Goal: Task Accomplishment & Management: Manage account settings

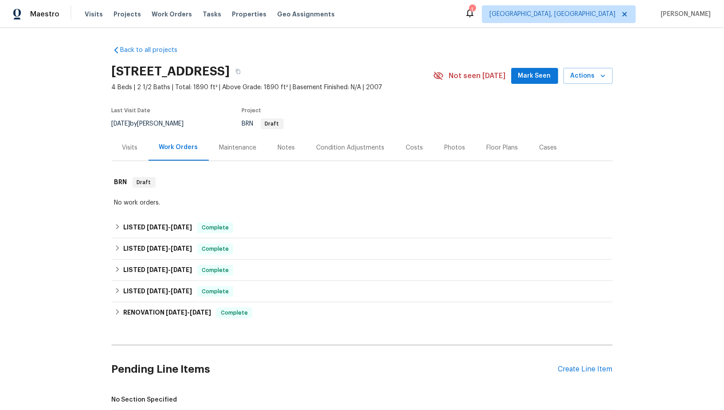
scroll to position [288, 0]
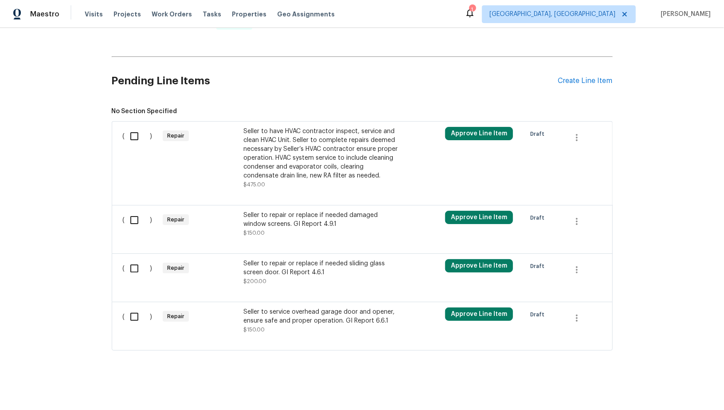
click at [278, 135] on div "Seller to have HVAC contractor inspect, service and clean HVAC Unit. Seller to …" at bounding box center [321, 153] width 156 height 53
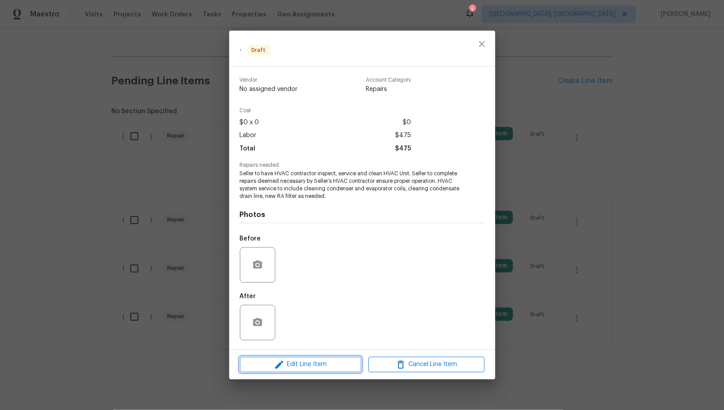
click at [324, 358] on button "Edit Line Item" at bounding box center [301, 365] width 122 height 16
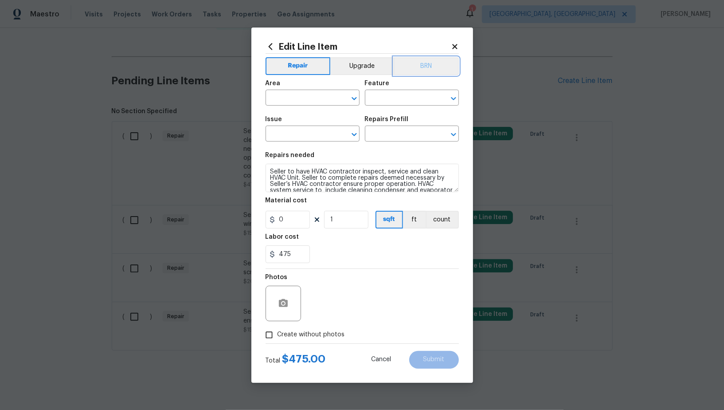
click at [420, 64] on button "BRN" at bounding box center [426, 66] width 65 height 18
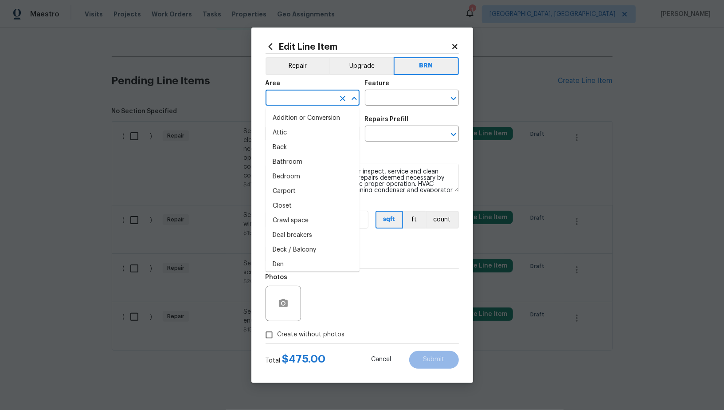
click at [312, 101] on input "text" at bounding box center [300, 99] width 69 height 14
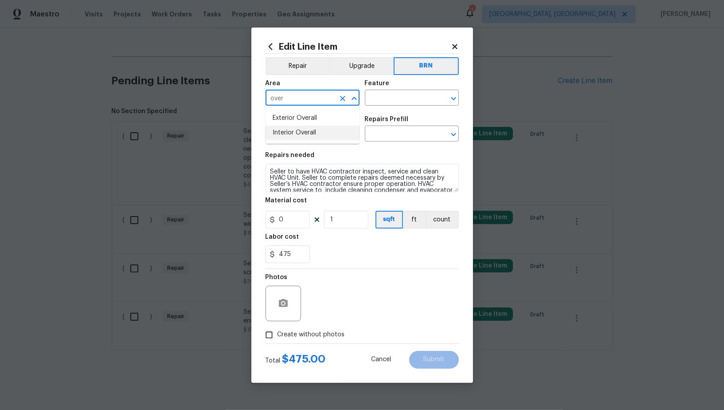
click at [311, 128] on li "Interior Overall" at bounding box center [313, 133] width 94 height 15
type input "Interior Overall"
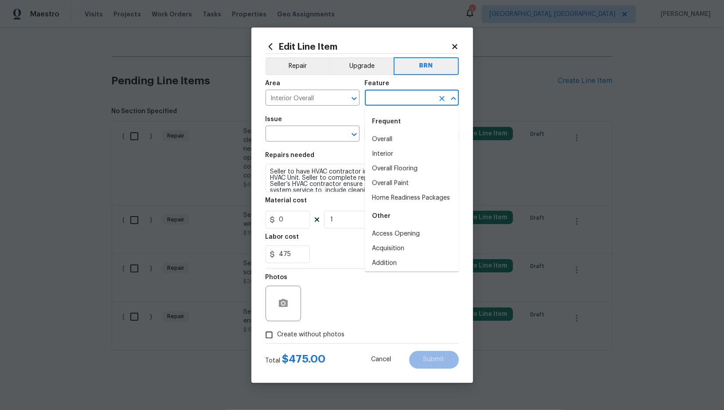
click at [386, 101] on input "text" at bounding box center [399, 99] width 69 height 14
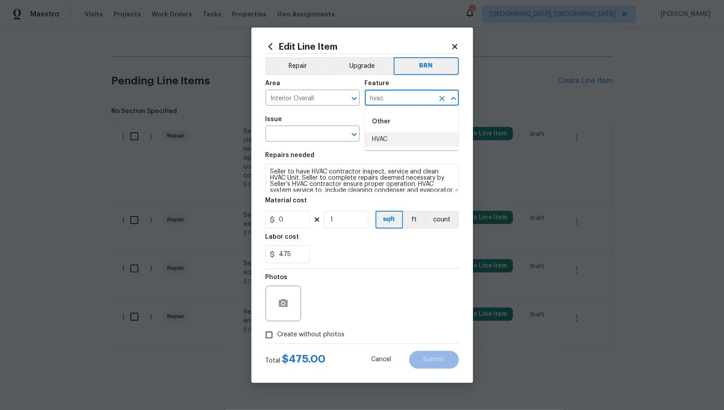
click at [382, 142] on li "HVAC" at bounding box center [412, 139] width 94 height 15
type input "HVAC"
click at [298, 141] on input "text" at bounding box center [300, 135] width 69 height 14
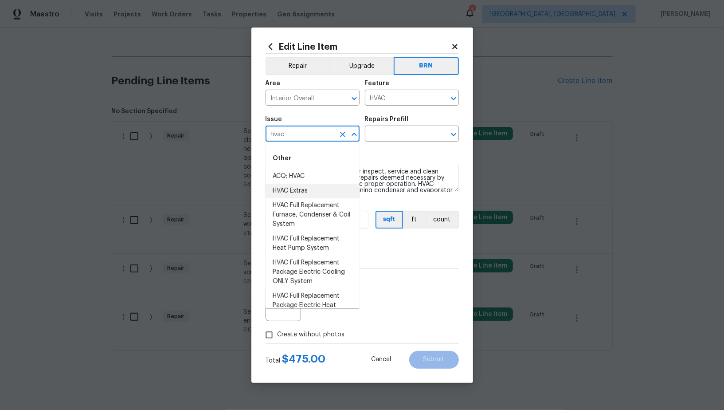
click at [303, 194] on li "HVAC Extras" at bounding box center [313, 191] width 94 height 15
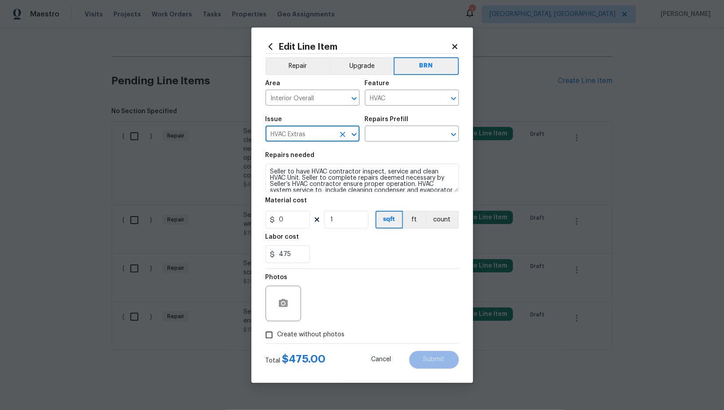
type input "HVAC Extras"
click at [381, 177] on textarea "Seller to have HVAC contractor inspect, service and clean HVAC Unit. Seller to …" at bounding box center [362, 178] width 193 height 28
click at [404, 134] on input "text" at bounding box center [399, 135] width 69 height 14
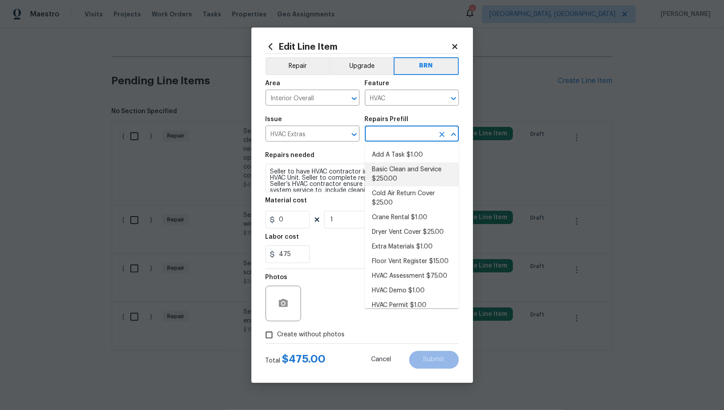
click at [401, 175] on li "Basic Clean and Service $250.00" at bounding box center [412, 174] width 94 height 24
type input "Basic Clean and Service $250.00"
type textarea "General Service HVAC system including: cleaning condenser and evaporator coils,…"
type input "250"
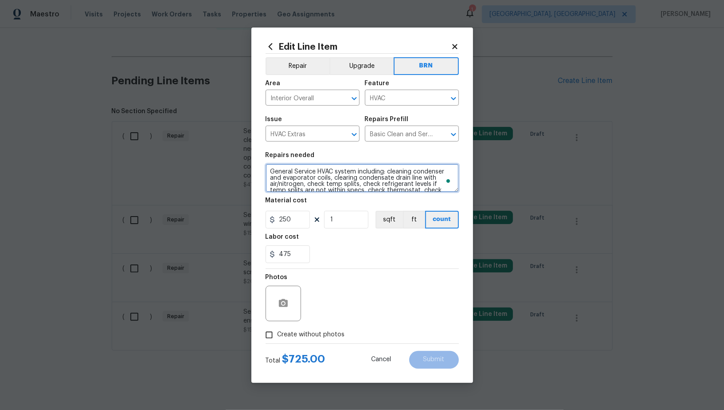
click at [350, 187] on textarea "General Service HVAC system including: cleaning condenser and evaporator coils,…" at bounding box center [362, 178] width 193 height 28
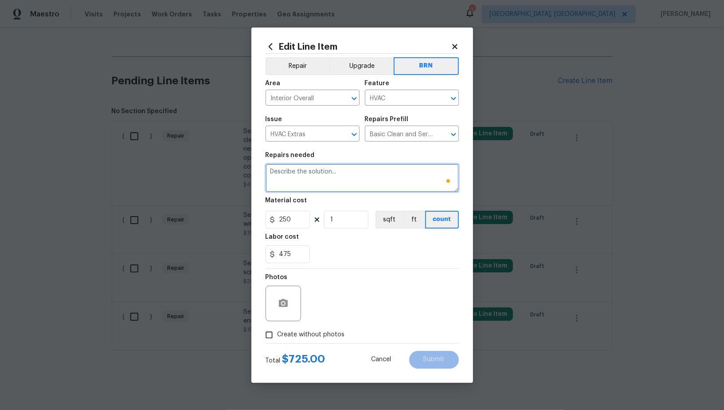
paste textarea "Seller to have HVAC contractor inspect, service and clean HVAC Unit. Seller to …"
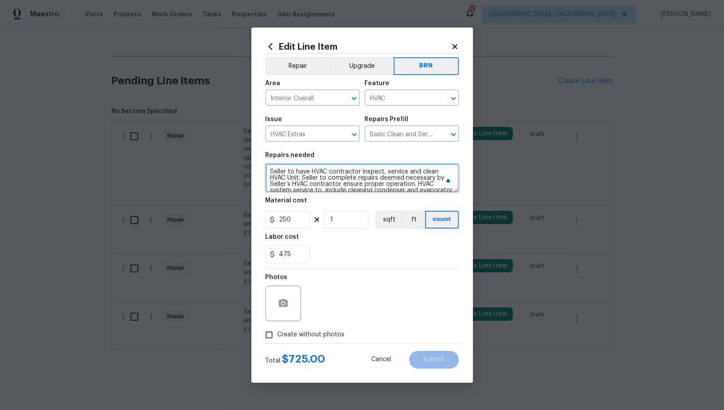
scroll to position [8, 0]
type textarea "Seller to have HVAC contractor inspect, service and clean HVAC Unit. Seller to …"
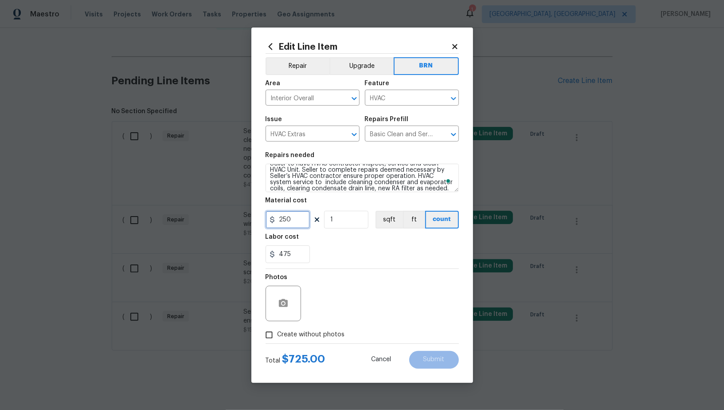
click at [302, 214] on input "250" at bounding box center [288, 220] width 44 height 18
type input "0"
click at [279, 304] on icon "button" at bounding box center [283, 303] width 9 height 8
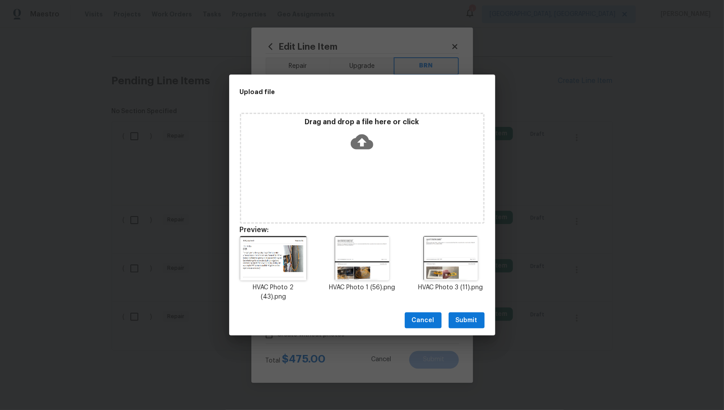
click at [463, 306] on div "Cancel Submit" at bounding box center [362, 320] width 266 height 31
click at [462, 318] on span "Submit" at bounding box center [467, 320] width 22 height 11
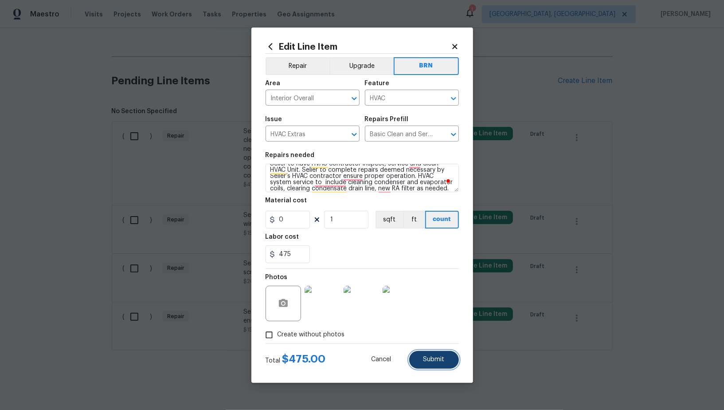
click at [424, 364] on button "Submit" at bounding box center [434, 360] width 50 height 18
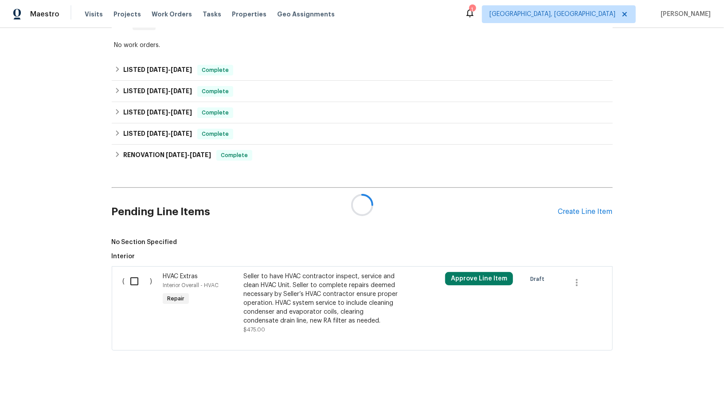
scroll to position [288, 0]
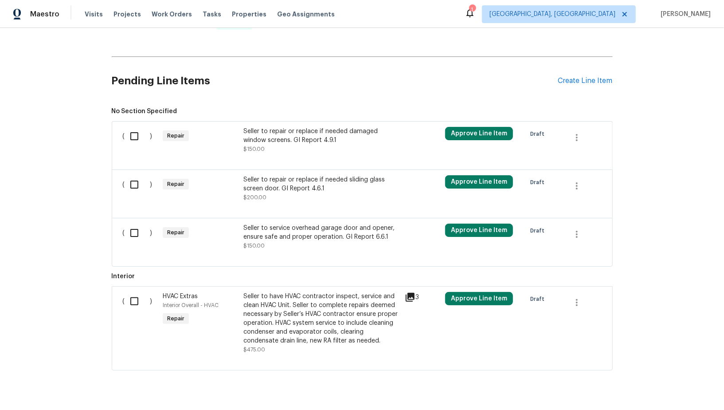
click at [315, 147] on div "Seller to repair or replace if needed damaged window screens. GI Report 4.9.1 $…" at bounding box center [321, 140] width 156 height 27
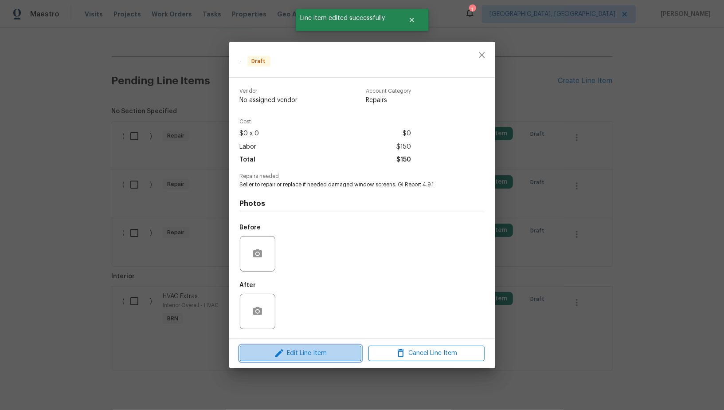
click at [310, 351] on span "Edit Line Item" at bounding box center [301, 353] width 116 height 11
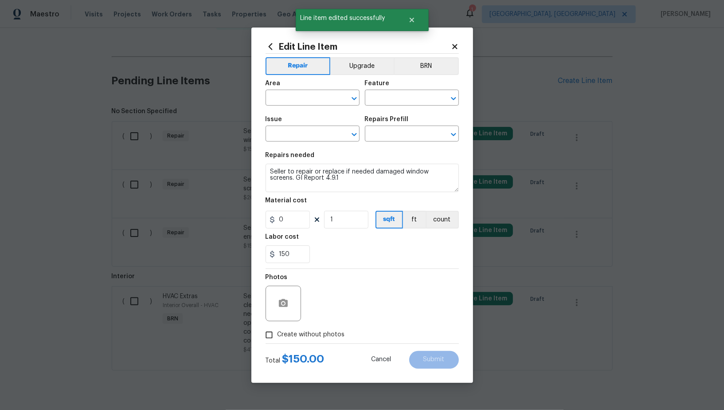
click at [426, 80] on div "Feature" at bounding box center [412, 86] width 94 height 12
click at [416, 63] on button "BRN" at bounding box center [426, 66] width 65 height 18
click at [298, 96] on input "text" at bounding box center [300, 99] width 69 height 14
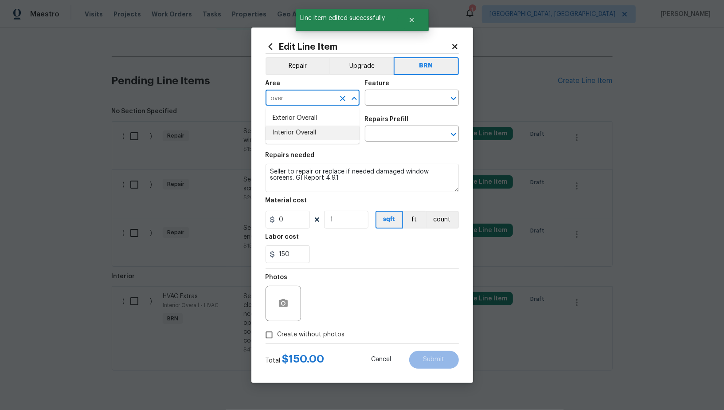
click at [302, 128] on li "Interior Overall" at bounding box center [313, 133] width 94 height 15
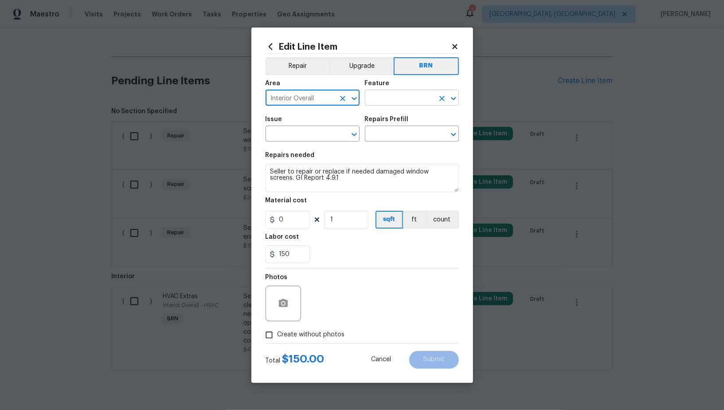
type input "Interior Overall"
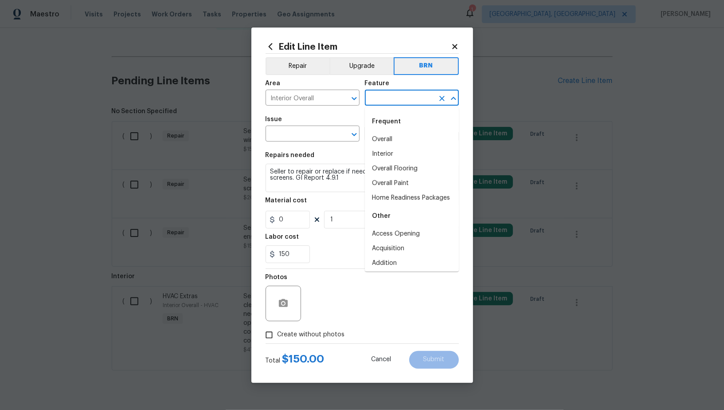
click at [386, 102] on input "text" at bounding box center [399, 99] width 69 height 14
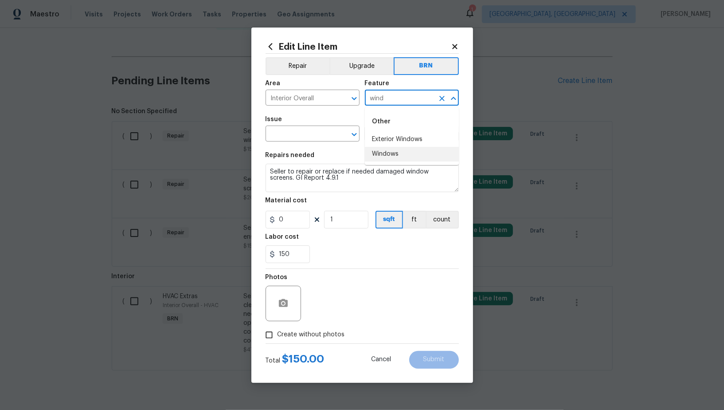
click at [399, 155] on li "Windows" at bounding box center [412, 154] width 94 height 15
type input "Windows"
click at [312, 135] on input "text" at bounding box center [300, 135] width 69 height 14
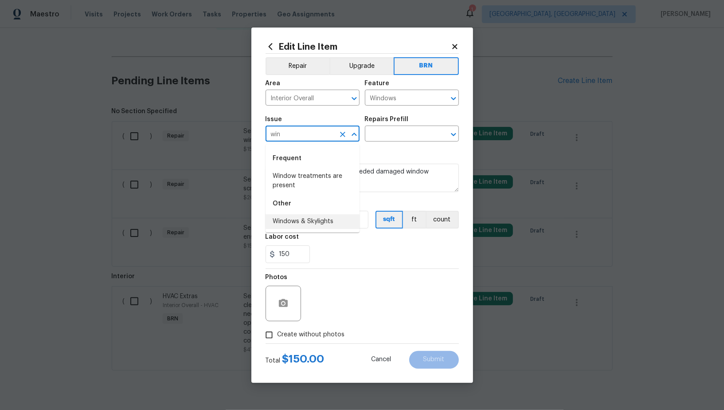
click at [318, 223] on li "Windows & Skylights" at bounding box center [313, 221] width 94 height 15
type input "Windows & Skylights"
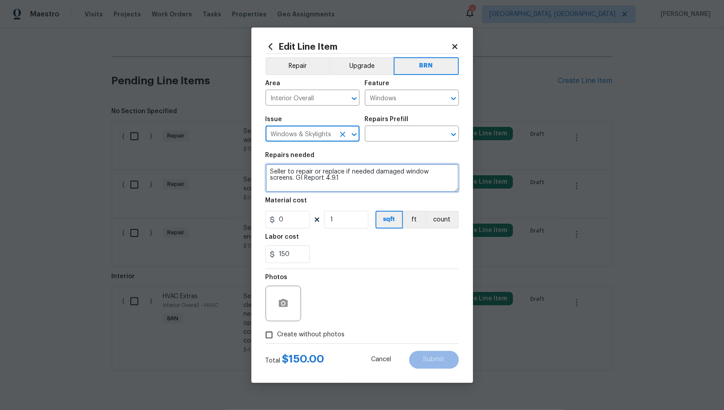
click at [385, 169] on textarea "Seller to repair or replace if needed damaged window screens. GI Report 4.9.1" at bounding box center [362, 178] width 193 height 28
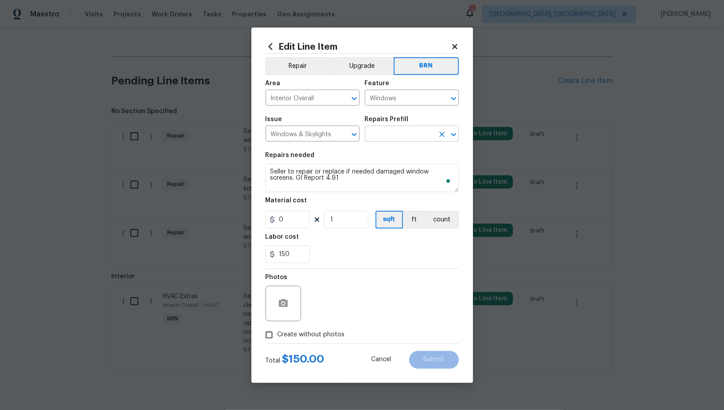
click at [391, 141] on input "text" at bounding box center [399, 135] width 69 height 14
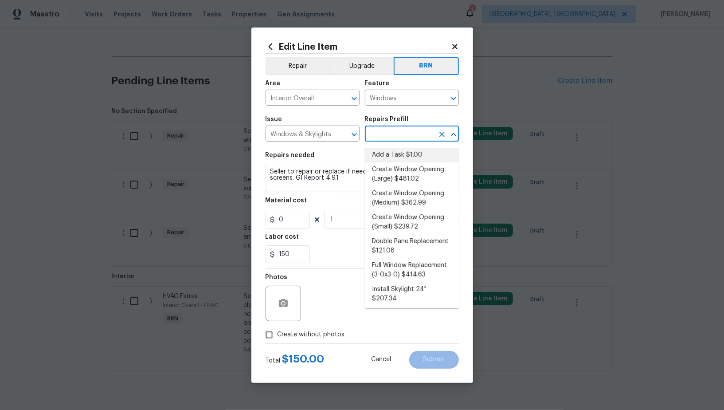
click at [391, 157] on li "Add a Task $1.00" at bounding box center [412, 155] width 94 height 15
type input "Add a Task $1.00"
type textarea "HPM to detail"
type input "1"
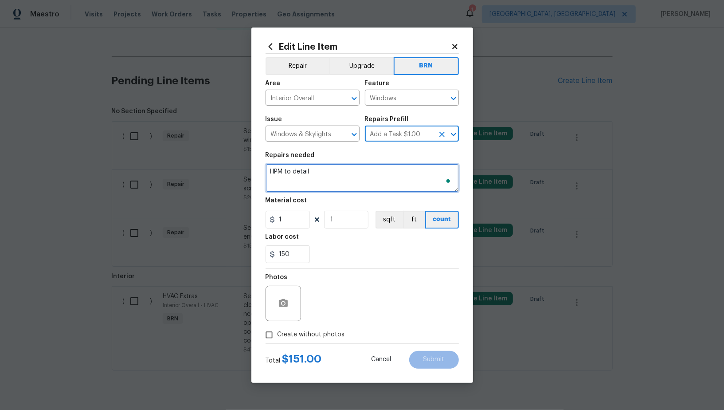
click at [369, 169] on textarea "HPM to detail" at bounding box center [362, 178] width 193 height 28
paste textarea "Seller to repair or replace if needed damaged window screens. GI Report 4.9.1"
type textarea "Seller to repair or replace if needed damaged window screens. GI Report 4.9.1"
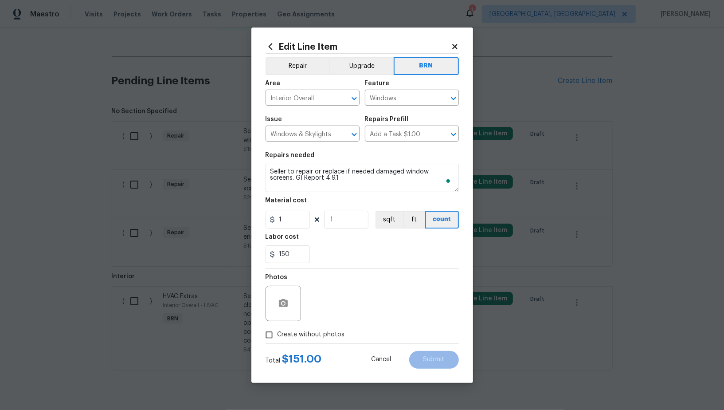
click at [305, 209] on figure "Material cost 1 1 sqft ft count" at bounding box center [362, 212] width 193 height 31
click at [294, 218] on input "1" at bounding box center [288, 220] width 44 height 18
type input "0"
click at [277, 298] on button "button" at bounding box center [283, 303] width 21 height 21
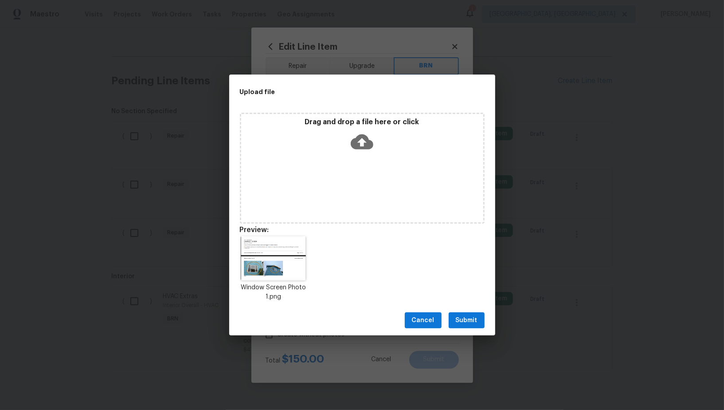
click at [454, 319] on button "Submit" at bounding box center [467, 320] width 36 height 16
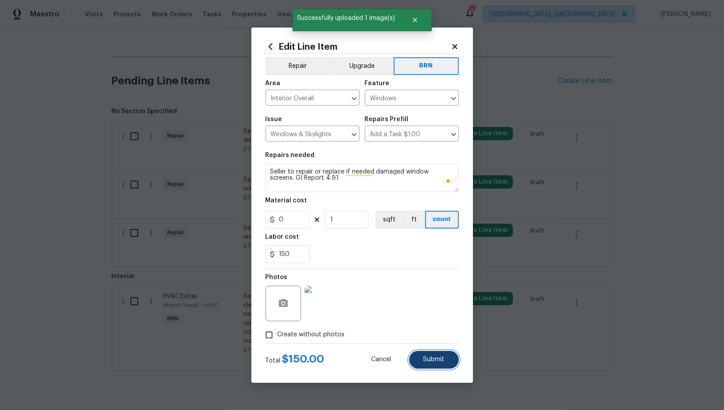
click at [444, 355] on button "Submit" at bounding box center [434, 360] width 50 height 18
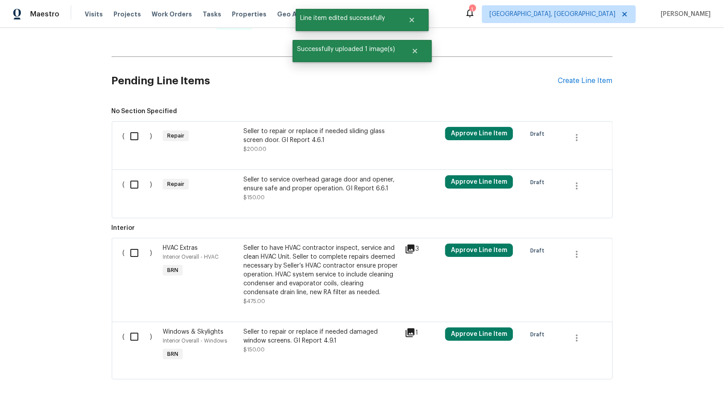
click at [302, 153] on div at bounding box center [362, 158] width 479 height 11
click at [298, 143] on div "Seller to repair or replace if needed sliding glass screen door. GI Report 4.6.1" at bounding box center [321, 136] width 156 height 18
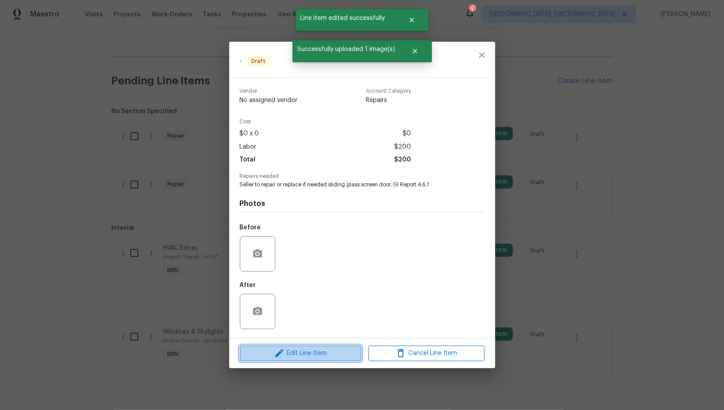
click at [322, 353] on span "Edit Line Item" at bounding box center [301, 353] width 116 height 11
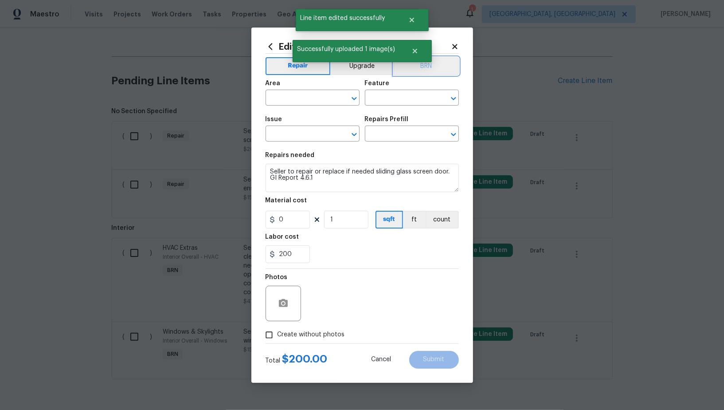
click at [429, 73] on button "BRN" at bounding box center [426, 66] width 65 height 18
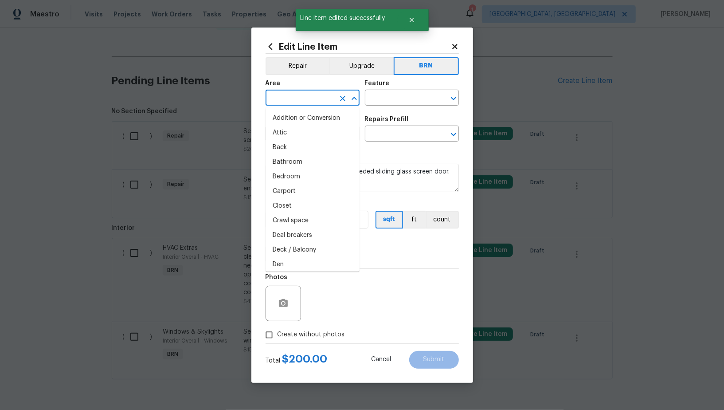
click at [291, 98] on input "text" at bounding box center [300, 99] width 69 height 14
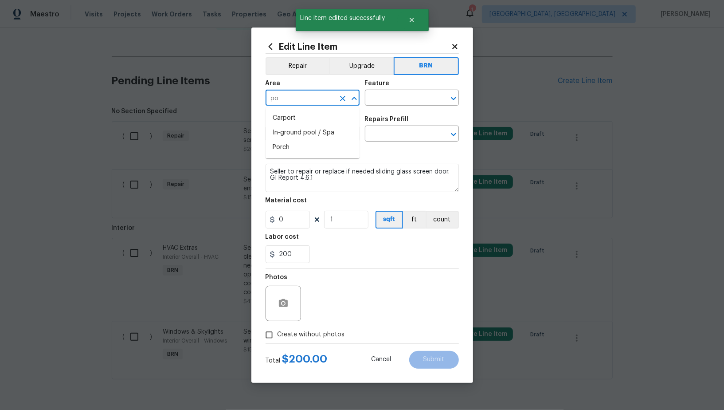
type input "p"
click at [299, 138] on li "Interior Overall" at bounding box center [313, 133] width 94 height 15
type input "Interior Overall"
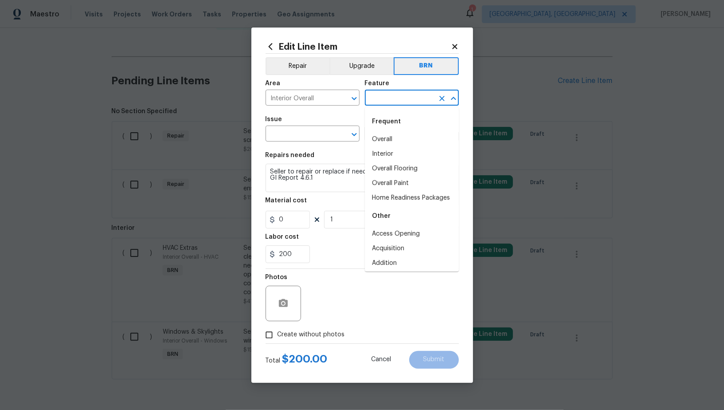
click at [383, 102] on input "text" at bounding box center [399, 99] width 69 height 14
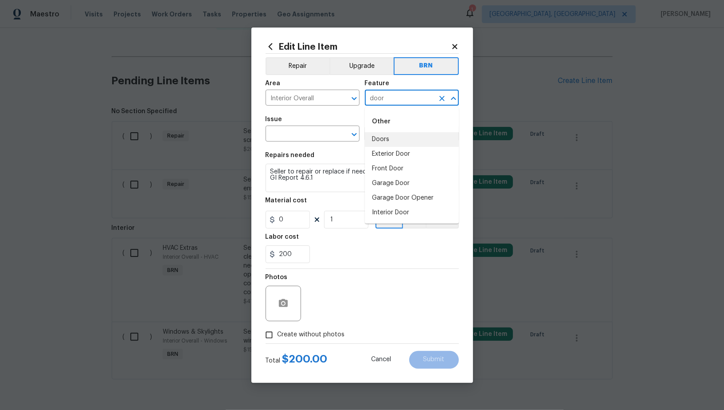
click at [392, 139] on li "Doors" at bounding box center [412, 139] width 94 height 15
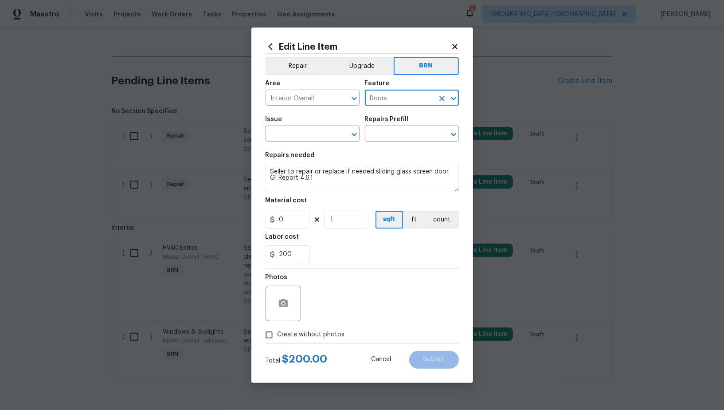
type input "Doors"
click at [304, 144] on span "Issue ​" at bounding box center [313, 129] width 94 height 36
click at [295, 137] on input "text" at bounding box center [300, 135] width 69 height 14
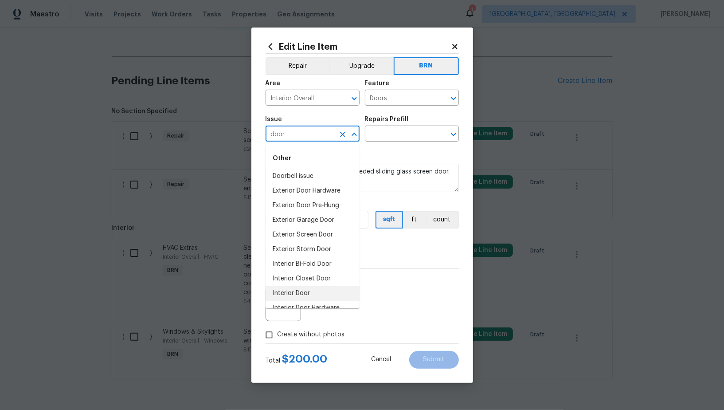
click at [323, 297] on li "Interior Door" at bounding box center [313, 293] width 94 height 15
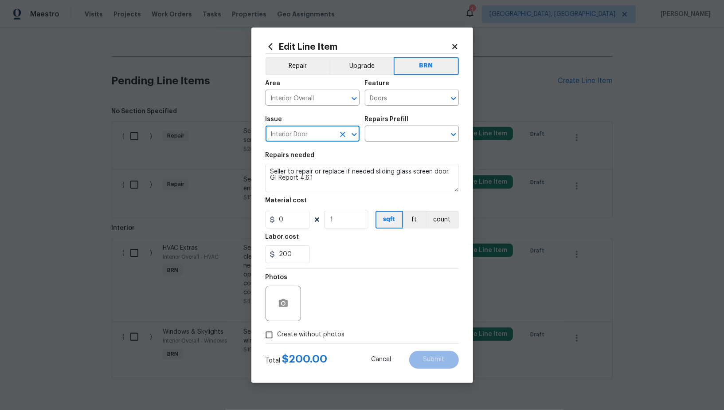
type input "Interior Door"
click at [337, 164] on textarea "Seller to repair or replace if needed sliding glass screen door. GI Report 4.6.1" at bounding box center [362, 178] width 193 height 28
click at [393, 135] on input "text" at bounding box center [399, 135] width 69 height 14
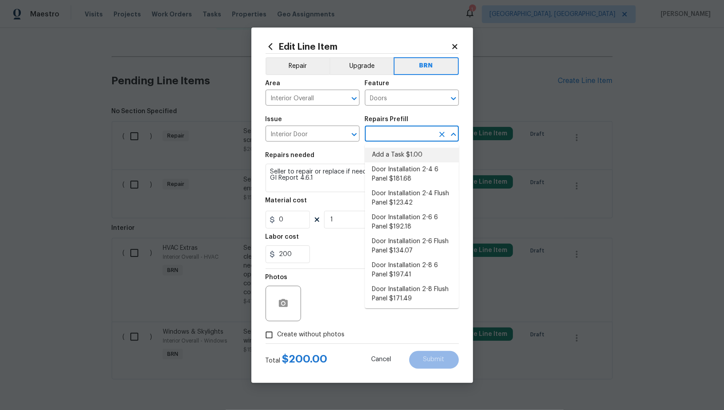
click at [393, 155] on li "Add a Task $1.00" at bounding box center [412, 155] width 94 height 15
type input "Interior Door"
type input "Add a Task $1.00"
type textarea "HPM to detail"
type input "1"
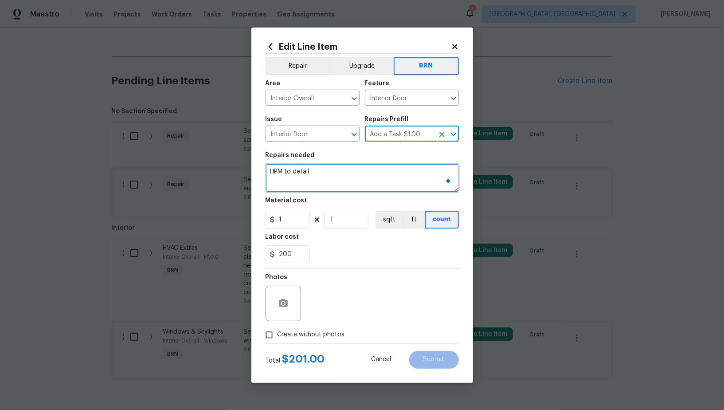
click at [360, 182] on textarea "HPM to detail" at bounding box center [362, 178] width 193 height 28
paste textarea "Seller to repair or replace if needed sliding glass screen door. GI Report 4.6.1"
type textarea "Seller to repair or replace if needed sliding glass screen door. GI Report 4.6.1"
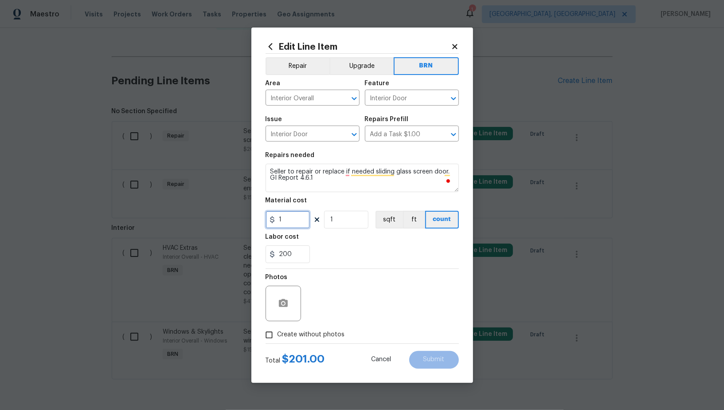
click at [291, 221] on input "1" at bounding box center [288, 220] width 44 height 18
type input "0"
click at [288, 304] on icon "button" at bounding box center [283, 303] width 11 height 11
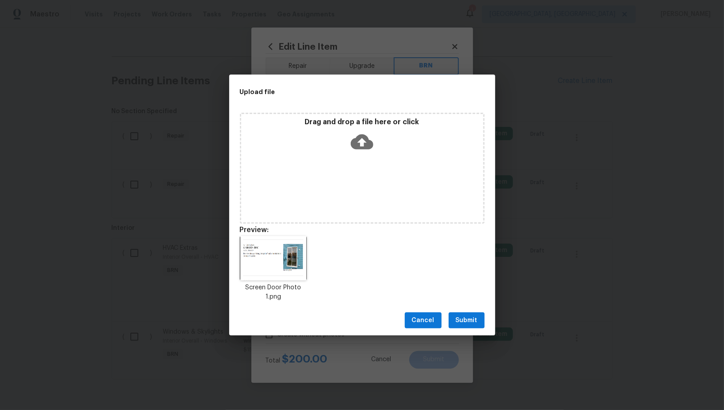
click at [470, 323] on span "Submit" at bounding box center [467, 320] width 22 height 11
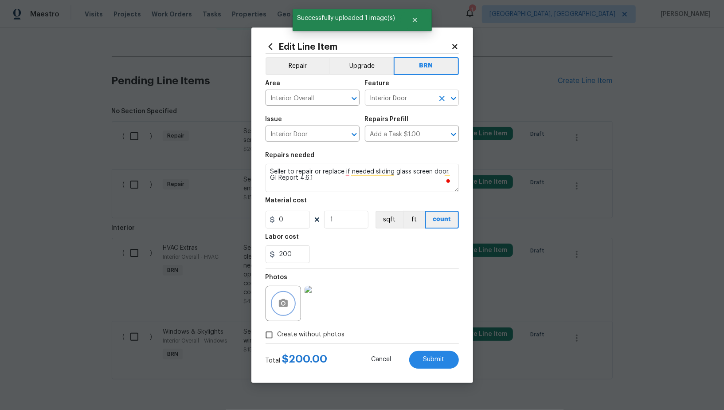
click at [444, 99] on icon "Clear" at bounding box center [442, 98] width 9 height 9
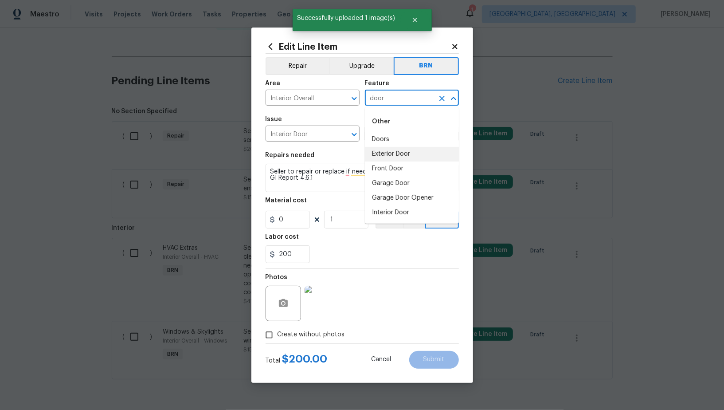
click at [394, 152] on li "Exterior Door" at bounding box center [412, 154] width 94 height 15
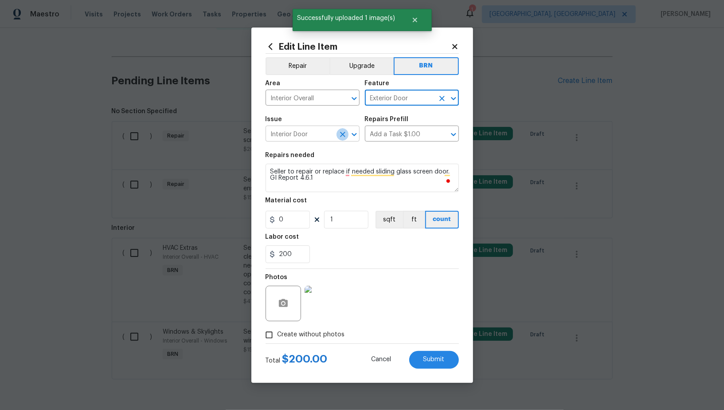
click at [338, 134] on button "Clear" at bounding box center [343, 134] width 12 height 12
type input "Exterior Door"
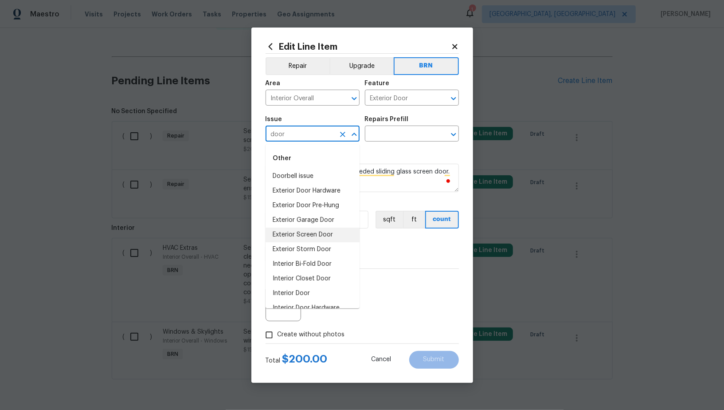
click at [316, 234] on li "Exterior Screen Door" at bounding box center [313, 235] width 94 height 15
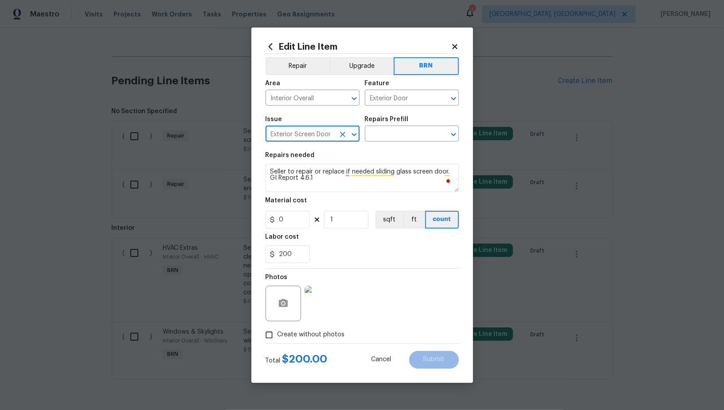
type input "Exterior Screen Door"
click at [351, 173] on textarea "Seller to repair or replace if needed sliding glass screen door. GI Report 4.6.1" at bounding box center [362, 178] width 193 height 28
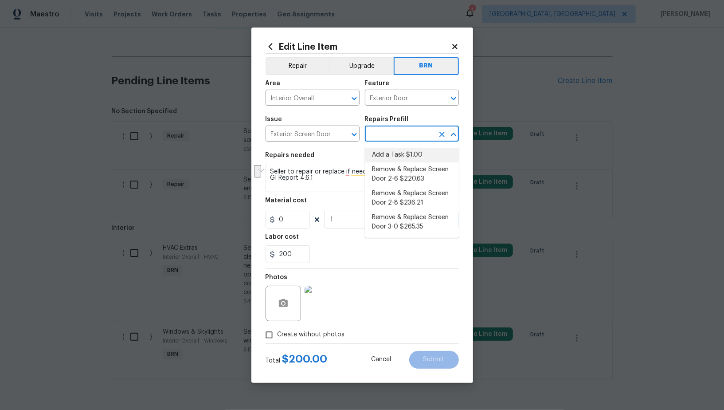
click at [394, 134] on input "text" at bounding box center [399, 135] width 69 height 14
click at [394, 155] on li "Add a Task $1.00" at bounding box center [412, 155] width 94 height 15
type input "Interior Door"
type input "Add a Task $1.00"
type textarea "HPM to detail"
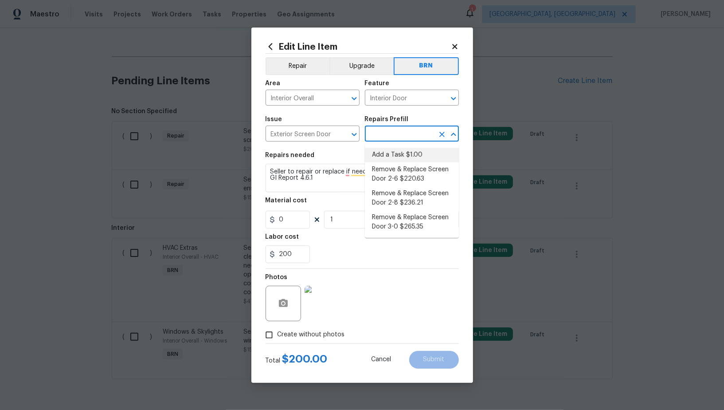
type input "1"
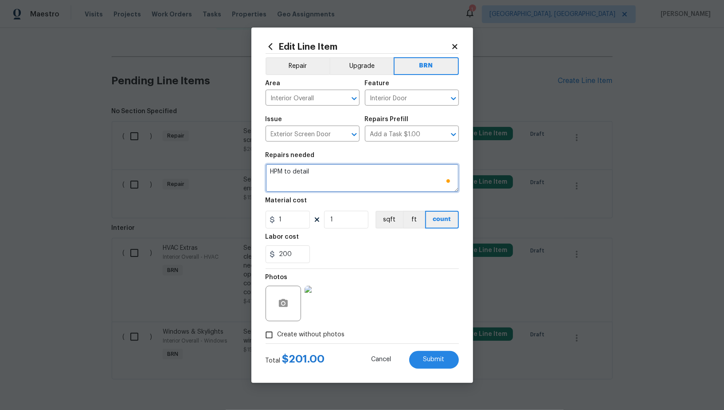
click at [355, 174] on textarea "HPM to detail" at bounding box center [362, 178] width 193 height 28
paste textarea "Seller to repair or replace if needed sliding glass screen door. GI Report 4.6.1"
type textarea "Seller to repair or replace if needed sliding glass screen door. GI Report 4.6.1"
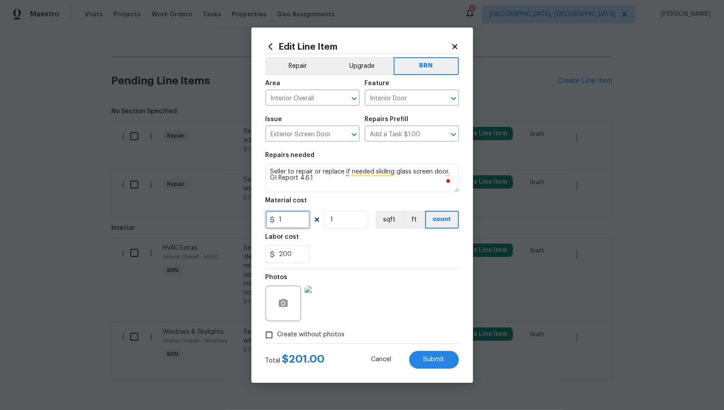
click at [301, 213] on input "1" at bounding box center [288, 220] width 44 height 18
type input "0"
click at [431, 357] on span "Submit" at bounding box center [434, 359] width 21 height 7
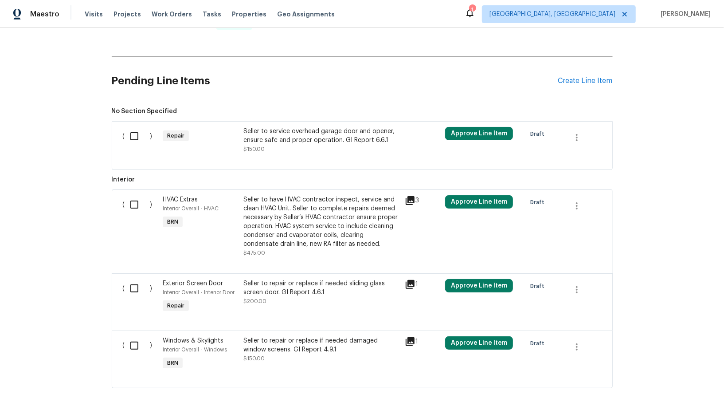
click at [304, 144] on div "Seller to service overhead garage door and opener, ensure safe and proper opera…" at bounding box center [321, 140] width 156 height 27
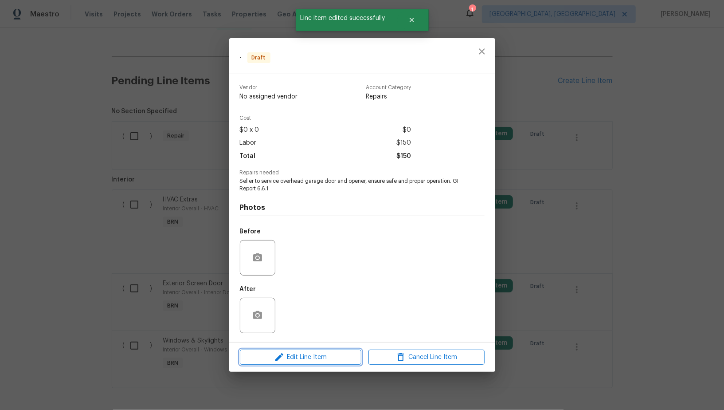
click at [314, 355] on span "Edit Line Item" at bounding box center [301, 357] width 116 height 11
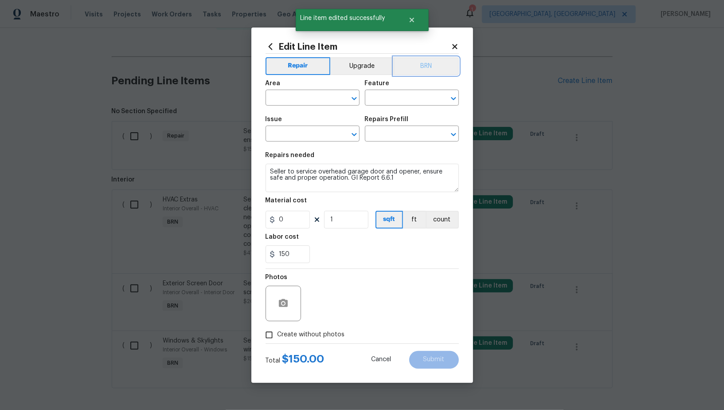
click at [427, 64] on button "BRN" at bounding box center [426, 66] width 65 height 18
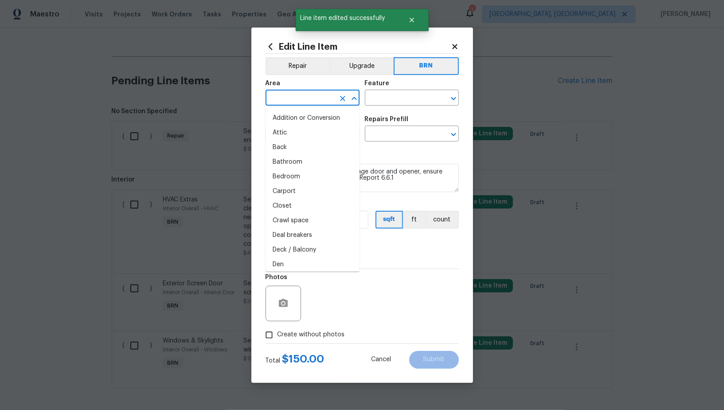
click at [309, 94] on input "text" at bounding box center [300, 99] width 69 height 14
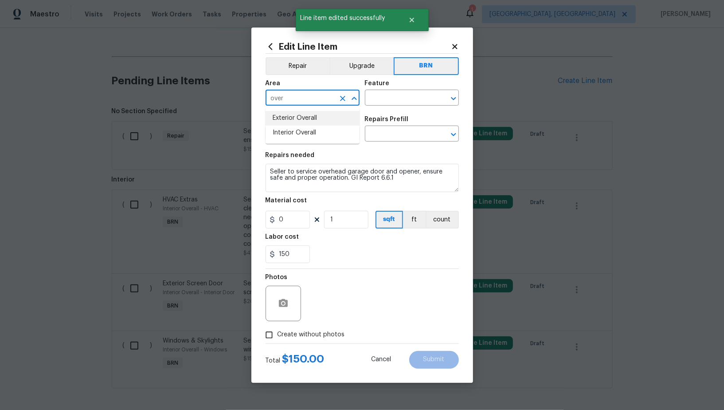
click at [319, 120] on li "Exterior Overall" at bounding box center [313, 118] width 94 height 15
type input "Exterior Overall"
click at [393, 98] on input "text" at bounding box center [399, 99] width 69 height 14
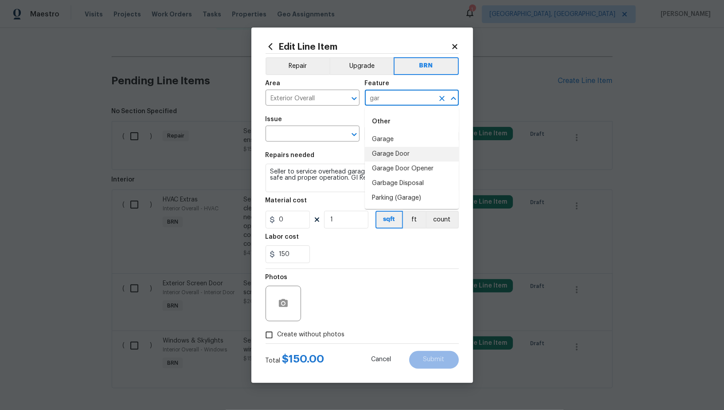
click at [390, 153] on li "Garage Door" at bounding box center [412, 154] width 94 height 15
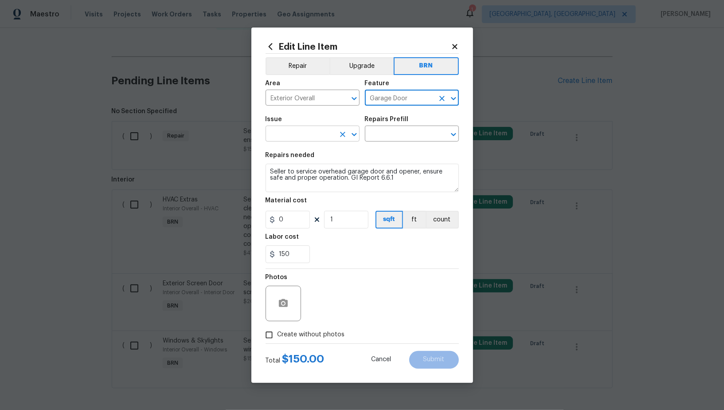
type input "Garage Door"
click at [323, 133] on input "text" at bounding box center [300, 135] width 69 height 14
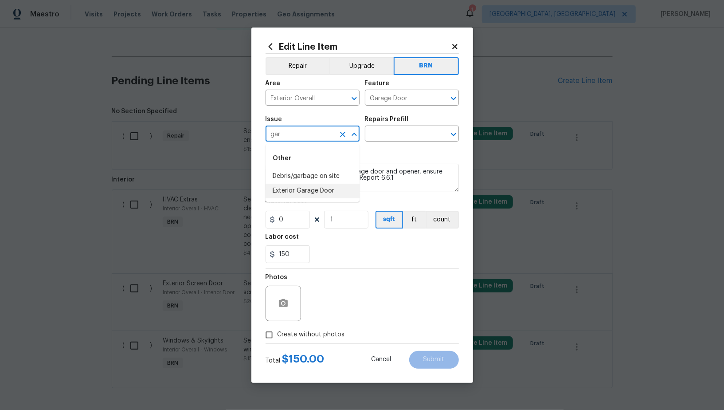
click at [328, 188] on li "Exterior Garage Door" at bounding box center [313, 191] width 94 height 15
type input "Exterior Garage Door"
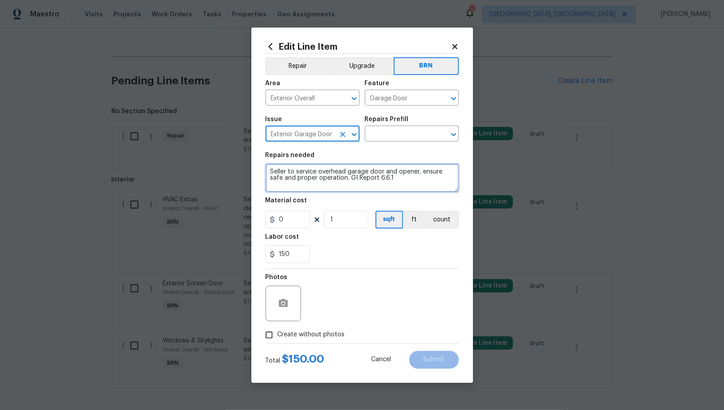
click at [387, 169] on textarea "Seller to service overhead garage door and opener, ensure safe and proper opera…" at bounding box center [362, 178] width 193 height 28
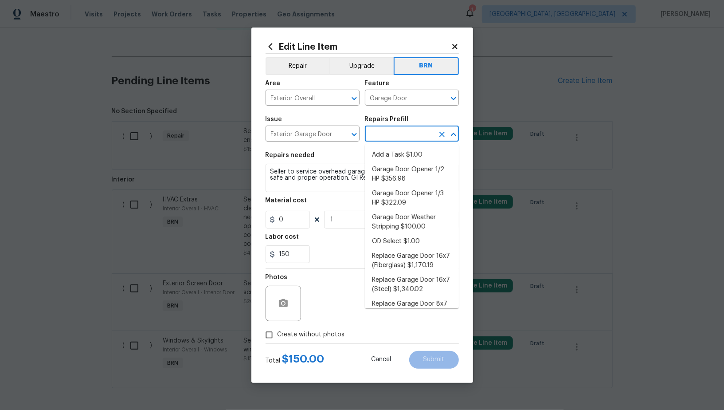
click at [412, 128] on input "text" at bounding box center [399, 135] width 69 height 14
click at [411, 151] on li "Add a Task $1.00" at bounding box center [412, 155] width 94 height 15
type input "Interior Door"
type input "Add a Task $1.00"
type textarea "HPM to detail"
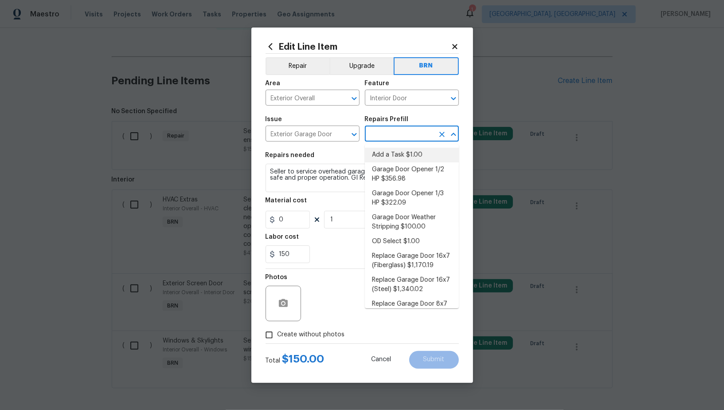
type input "1"
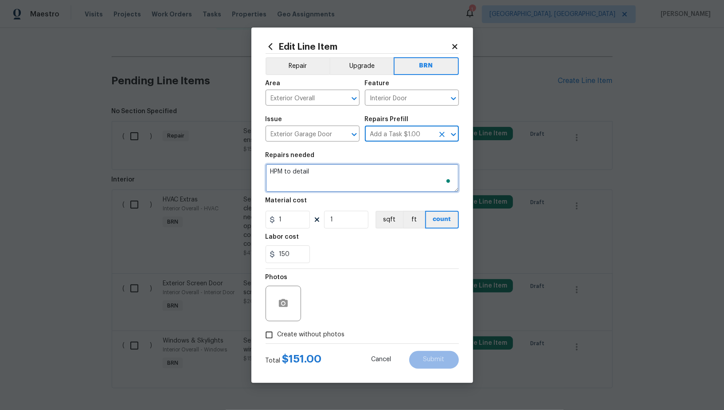
click at [374, 185] on textarea "HPM to detail" at bounding box center [362, 178] width 193 height 28
paste textarea "Seller to service overhead garage door and opener, ensure safe and proper opera…"
click at [441, 102] on icon "Clear" at bounding box center [442, 98] width 9 height 9
type textarea "Seller to service overhead garage door and opener, ensure safe and proper opera…"
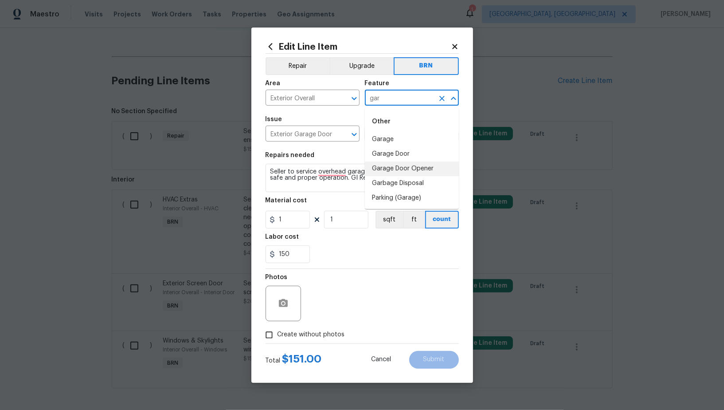
click at [411, 155] on li "Garage Door" at bounding box center [412, 154] width 94 height 15
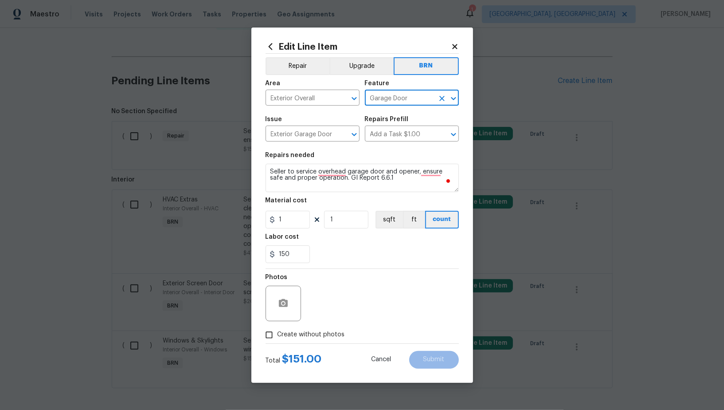
type input "Garage Door"
click at [288, 223] on input "1" at bounding box center [288, 220] width 44 height 18
type input "0"
click at [291, 298] on button "button" at bounding box center [283, 303] width 21 height 21
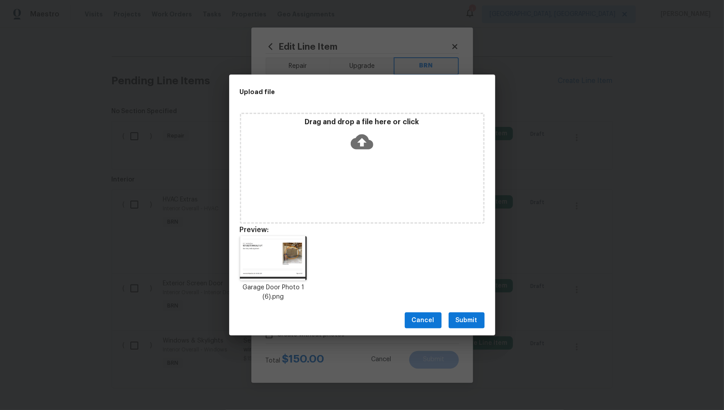
click at [462, 316] on span "Submit" at bounding box center [467, 320] width 22 height 11
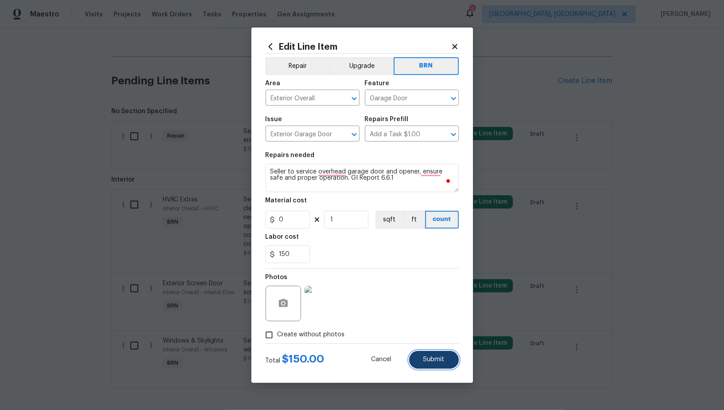
click at [430, 354] on button "Submit" at bounding box center [434, 360] width 50 height 18
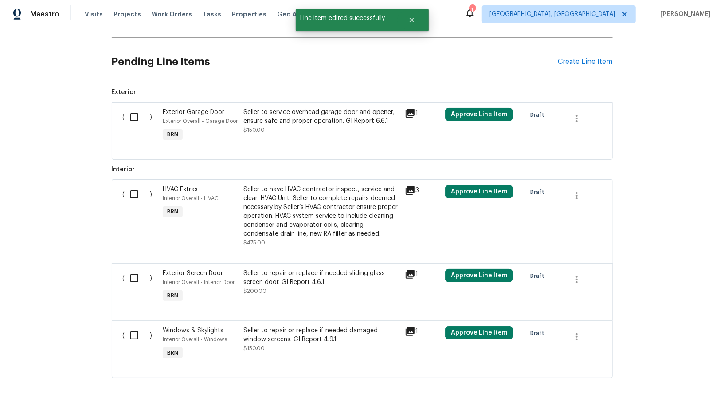
scroll to position [314, 0]
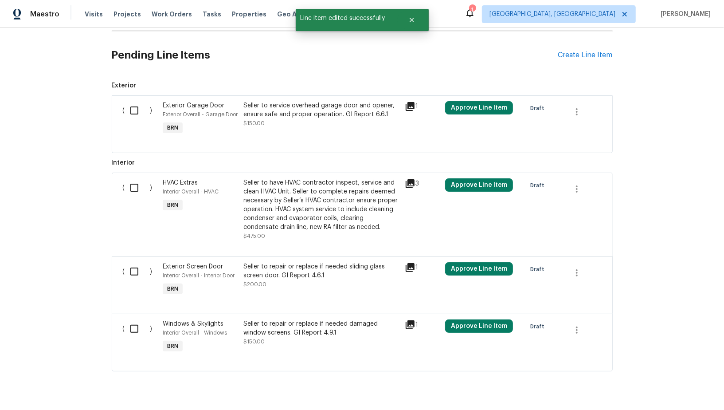
click at [109, 176] on div "Back to all projects [STREET_ADDRESS] 4 Beds | 2 1/2 Baths | Total: 1890 ft² | …" at bounding box center [362, 219] width 724 height 382
click at [125, 181] on input "checkbox" at bounding box center [137, 187] width 25 height 19
checkbox input "true"
click at [646, 378] on div "Cancel (1) Item Create Work Order" at bounding box center [362, 387] width 724 height 45
click at [646, 379] on div "Cancel (1) Item Create Work Order" at bounding box center [362, 387] width 724 height 45
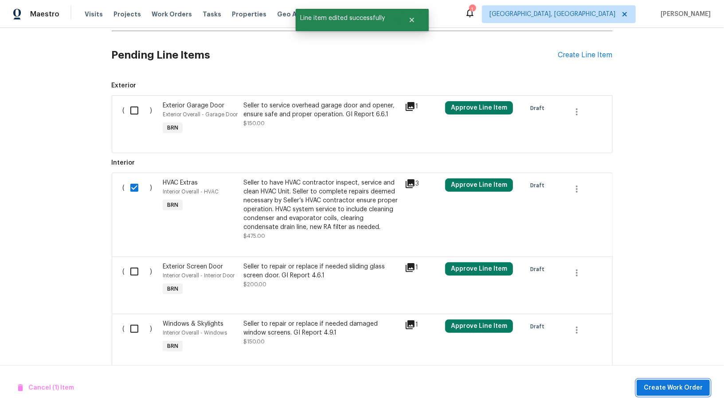
click at [646, 380] on button "Create Work Order" at bounding box center [673, 388] width 73 height 16
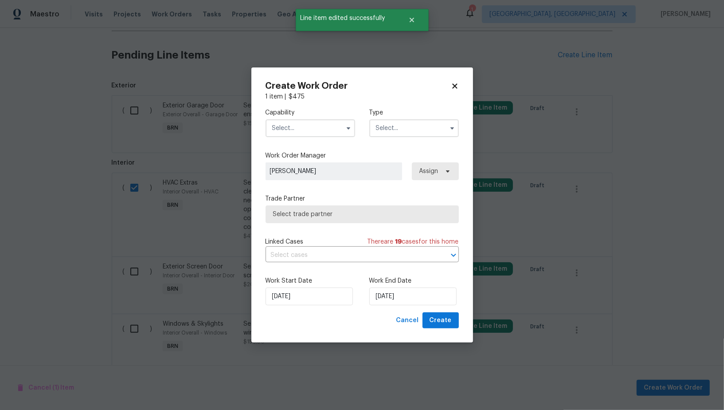
click at [321, 122] on input "text" at bounding box center [311, 128] width 90 height 18
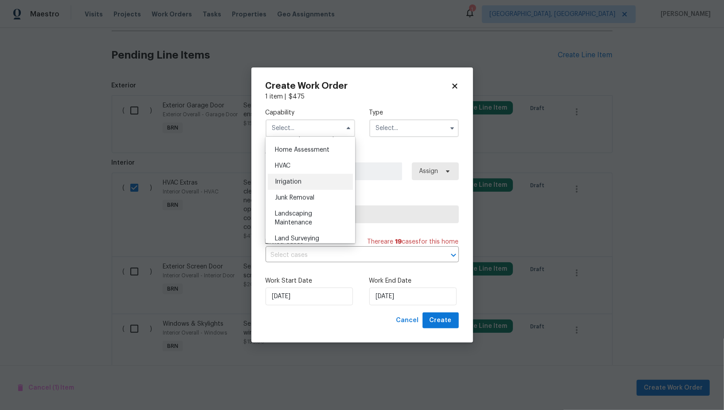
scroll to position [502, 0]
click at [303, 185] on div "HVAC" at bounding box center [310, 181] width 85 height 16
type input "HVAC"
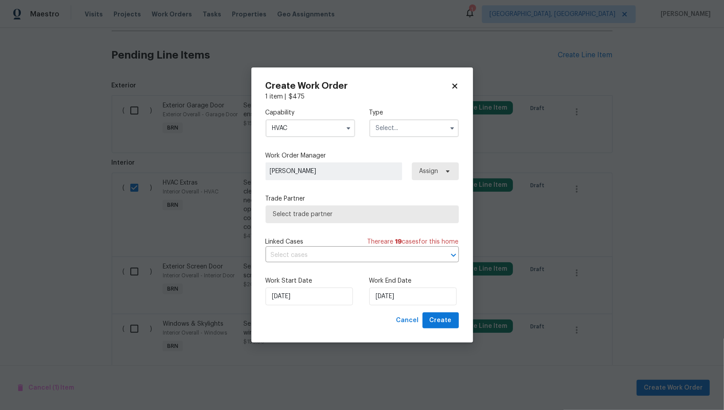
click at [405, 126] on input "text" at bounding box center [414, 128] width 90 height 18
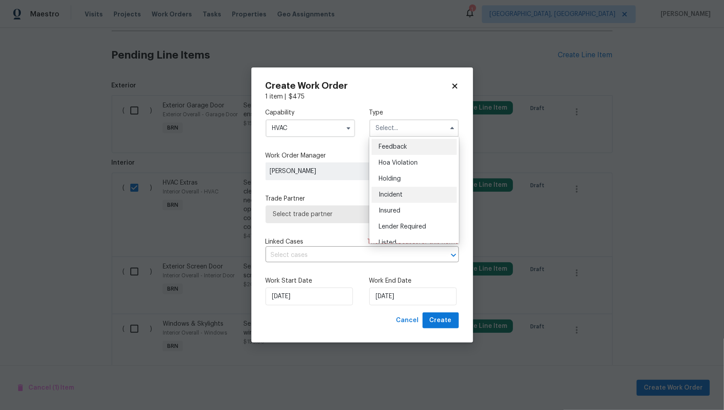
scroll to position [201, 0]
click at [390, 188] on div "Resale" at bounding box center [414, 185] width 85 height 16
type input "Resale"
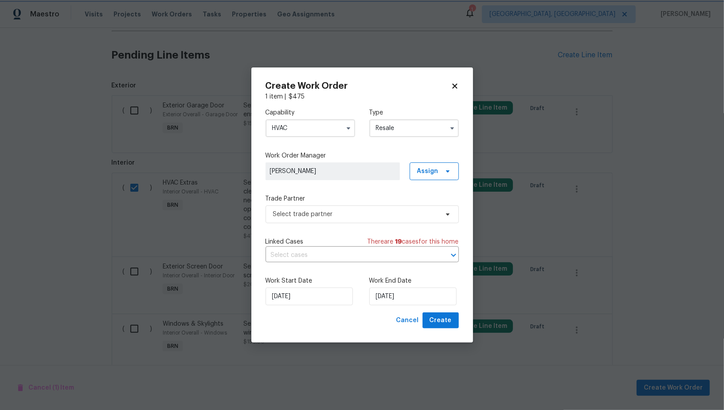
scroll to position [0, 0]
click at [365, 215] on span "Select trade partner" at bounding box center [355, 214] width 165 height 9
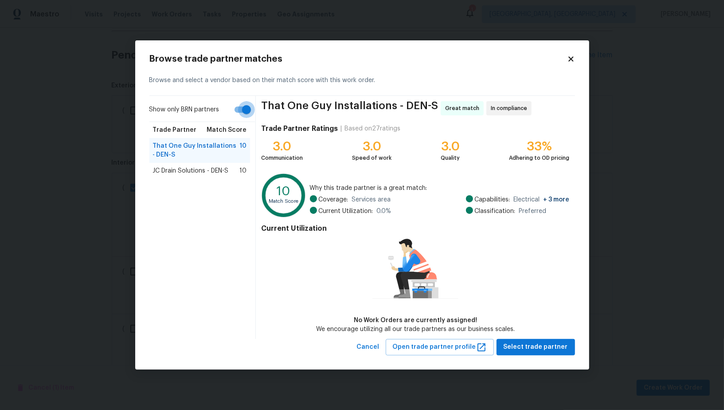
click at [242, 111] on input "Show only BRN partners" at bounding box center [246, 109] width 51 height 17
checkbox input "false"
click at [187, 182] on span "Teamworks Mechanical LLC - DEN-S" at bounding box center [196, 175] width 87 height 18
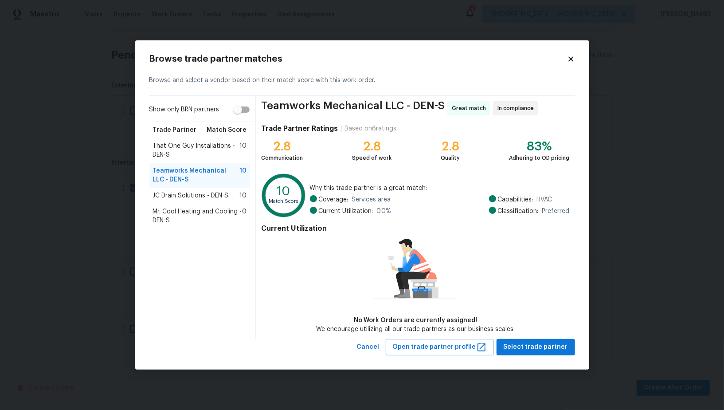
click at [181, 153] on span "That One Guy Installations - DEN-S" at bounding box center [196, 150] width 87 height 18
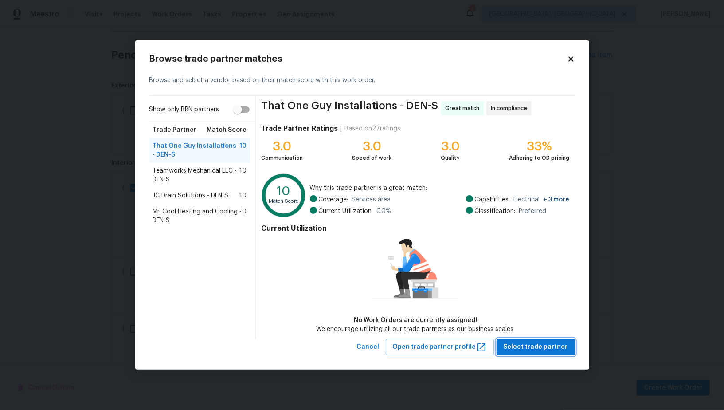
click at [550, 349] on span "Select trade partner" at bounding box center [536, 347] width 64 height 11
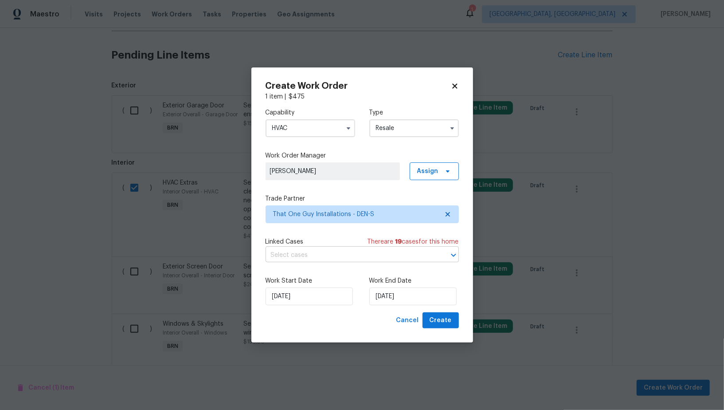
click at [355, 255] on input "text" at bounding box center [350, 255] width 169 height 14
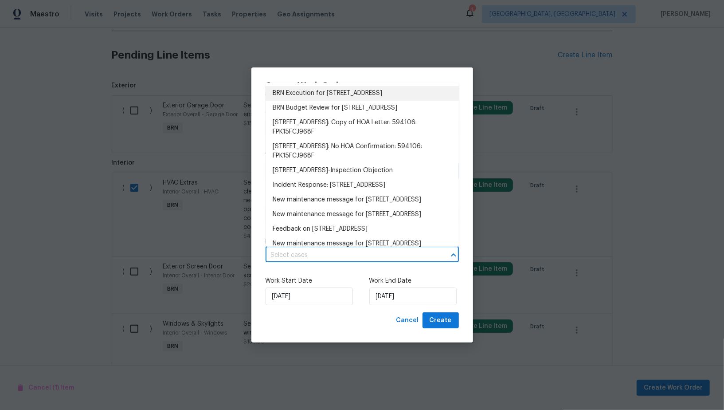
click at [338, 91] on li "BRN Execution for [STREET_ADDRESS]" at bounding box center [362, 93] width 193 height 15
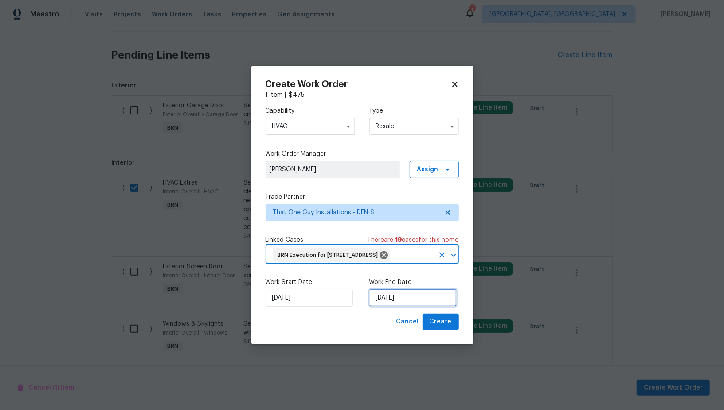
click at [395, 306] on input "[DATE]" at bounding box center [412, 298] width 87 height 18
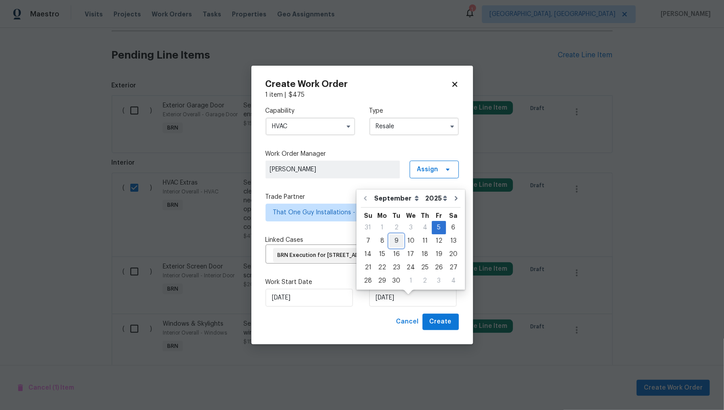
click at [398, 242] on div "9" at bounding box center [396, 241] width 14 height 12
type input "[DATE]"
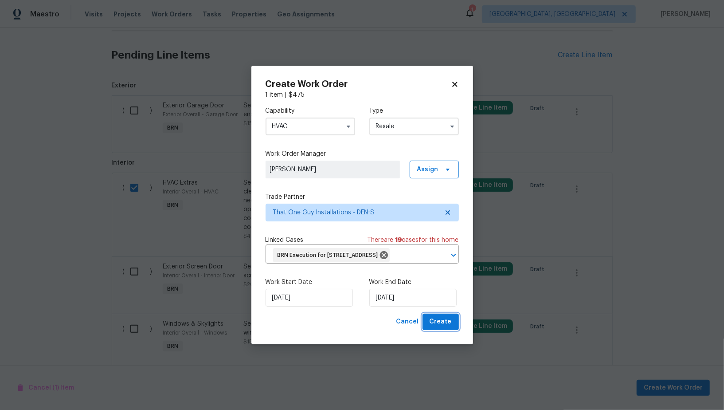
click at [435, 325] on span "Create" at bounding box center [441, 321] width 22 height 11
checkbox input "false"
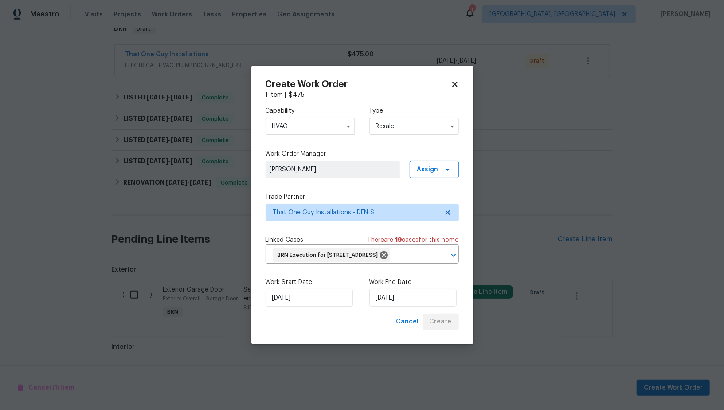
scroll to position [274, 0]
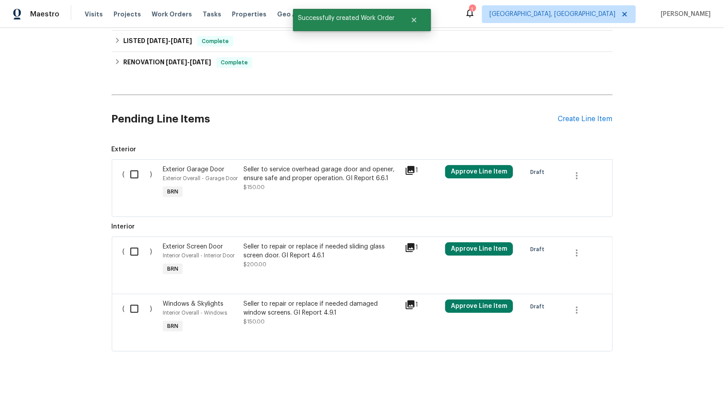
click at [137, 170] on input "checkbox" at bounding box center [137, 174] width 25 height 19
checkbox input "true"
click at [134, 242] on input "checkbox" at bounding box center [137, 251] width 25 height 19
checkbox input "true"
click at [133, 290] on div "( ) Exterior Screen Door Interior Overall - Interior Door BRN Seller to repair …" at bounding box center [362, 264] width 501 height 57
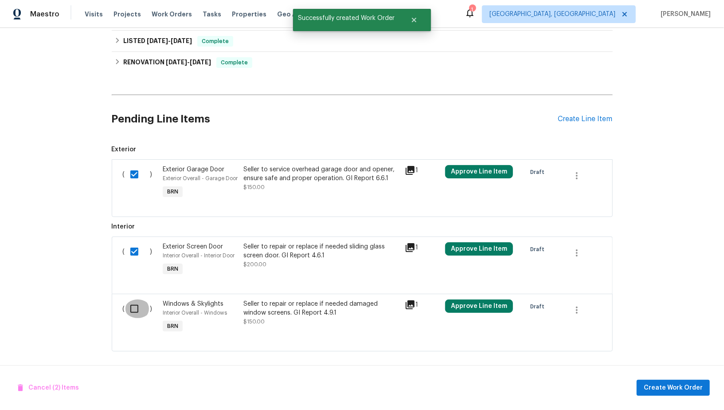
click at [133, 305] on input "checkbox" at bounding box center [137, 308] width 25 height 19
checkbox input "true"
click at [656, 384] on span "Create Work Order" at bounding box center [673, 387] width 59 height 11
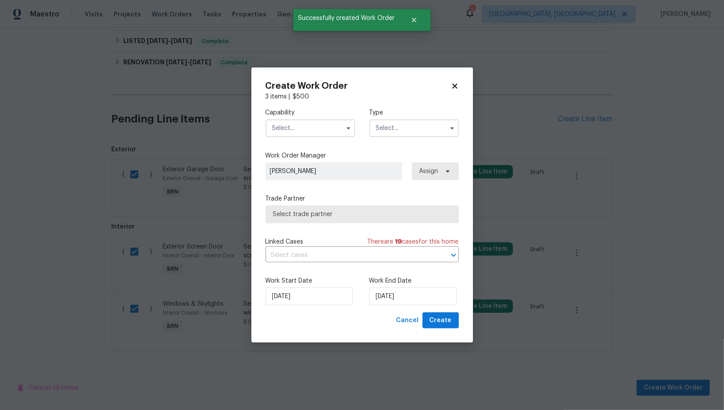
click at [327, 130] on input "text" at bounding box center [311, 128] width 90 height 18
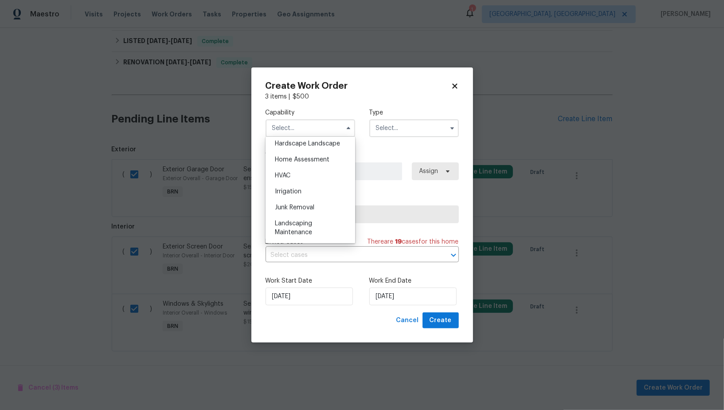
scroll to position [481, 0]
click at [299, 156] on span "Handyman" at bounding box center [290, 154] width 31 height 6
type input "Handyman"
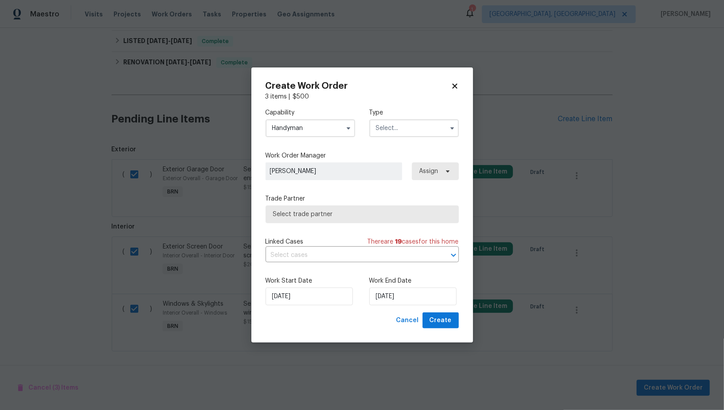
click at [406, 130] on input "text" at bounding box center [414, 128] width 90 height 18
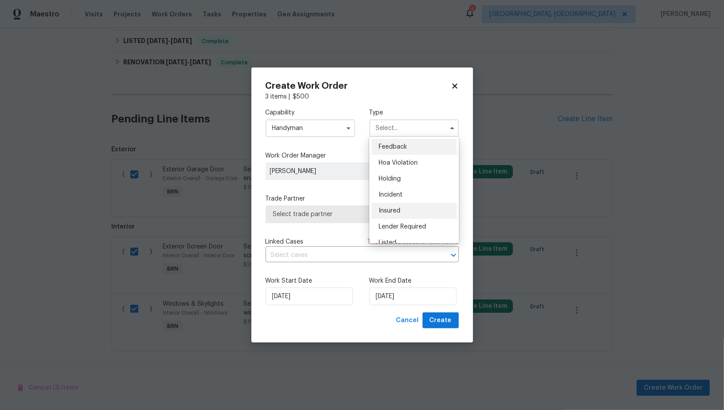
scroll to position [201, 0]
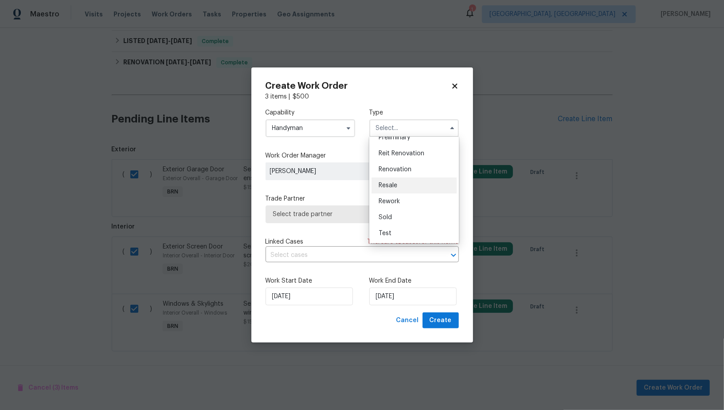
click at [394, 185] on span "Resale" at bounding box center [388, 185] width 19 height 6
type input "Resale"
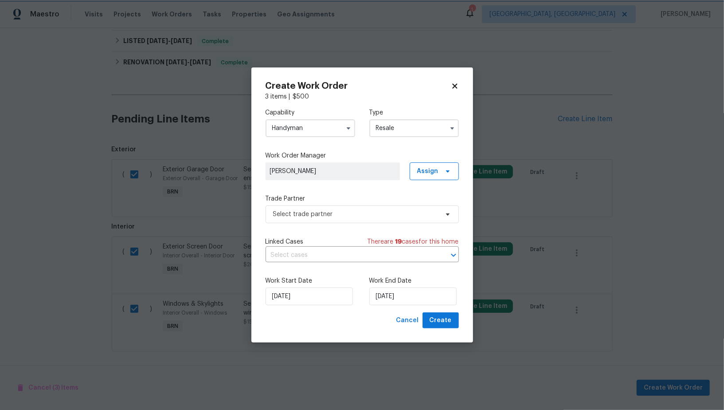
scroll to position [0, 0]
click at [378, 207] on span "Select trade partner" at bounding box center [362, 214] width 193 height 18
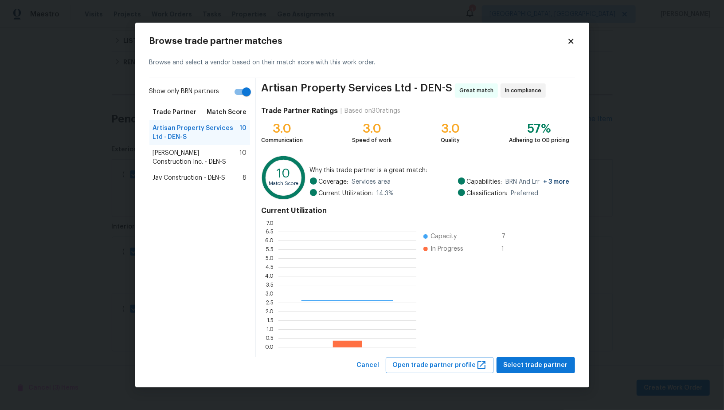
scroll to position [124, 138]
click at [209, 176] on span "Jav Construction - DEN-S" at bounding box center [189, 177] width 73 height 9
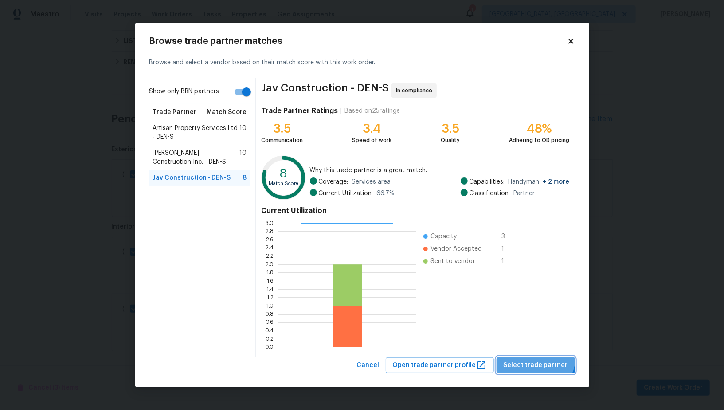
click at [539, 357] on button "Select trade partner" at bounding box center [536, 365] width 79 height 16
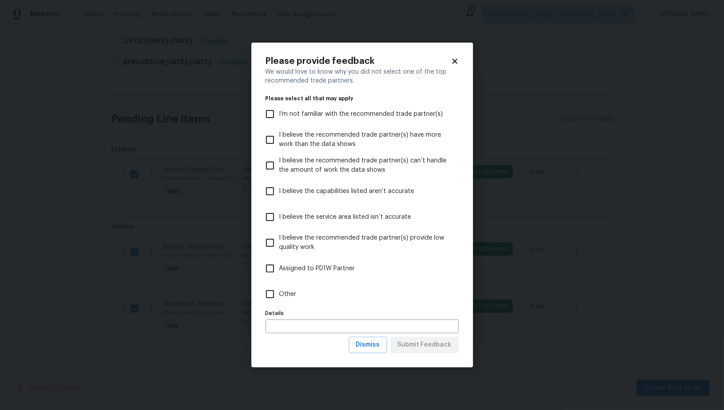
click at [277, 299] on input "Other" at bounding box center [270, 294] width 19 height 19
checkbox input "true"
click at [420, 351] on button "Submit Feedback" at bounding box center [425, 345] width 68 height 16
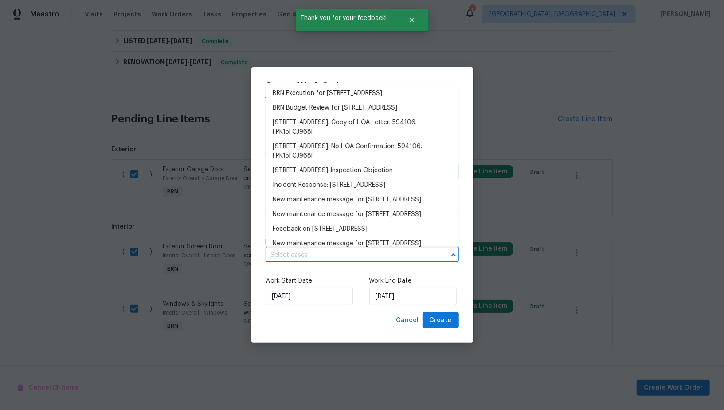
click at [343, 259] on input "text" at bounding box center [350, 255] width 169 height 14
click at [325, 98] on li "BRN Execution for [STREET_ADDRESS]" at bounding box center [362, 93] width 193 height 15
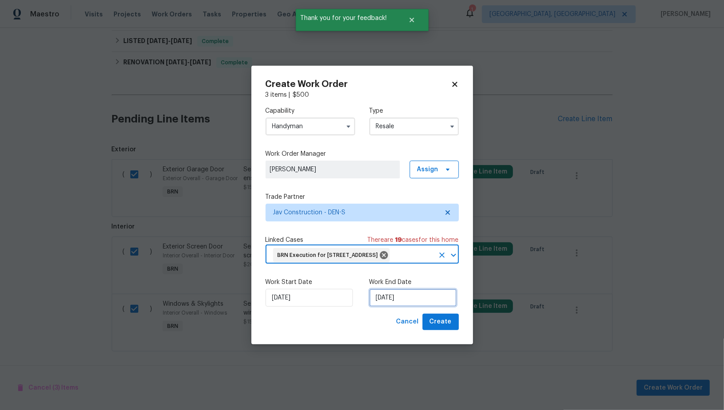
click at [384, 306] on input "[DATE]" at bounding box center [412, 298] width 87 height 18
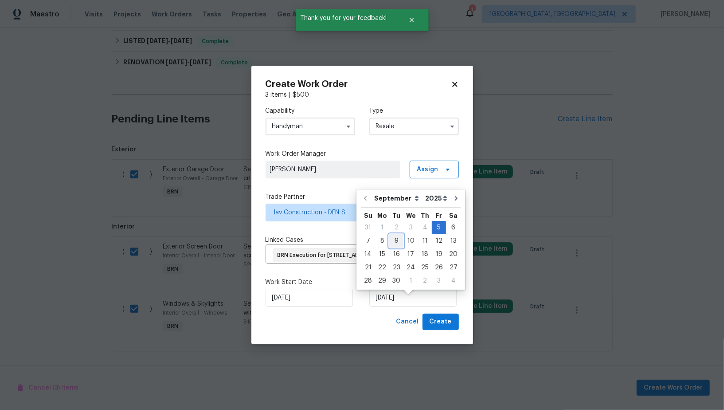
click at [392, 244] on div "9" at bounding box center [396, 241] width 14 height 12
type input "[DATE]"
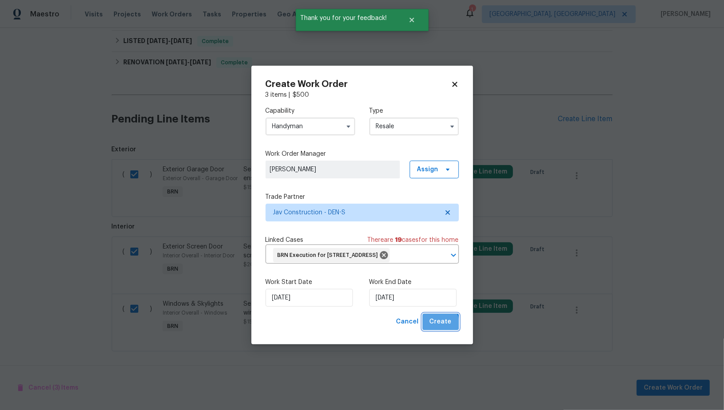
click at [433, 327] on span "Create" at bounding box center [441, 321] width 22 height 11
checkbox input "false"
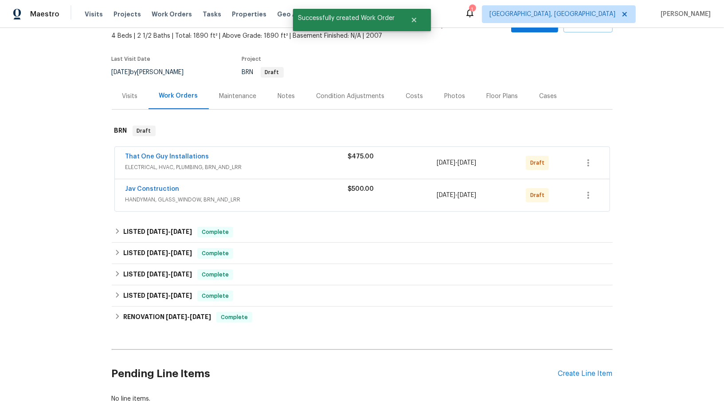
scroll to position [33, 0]
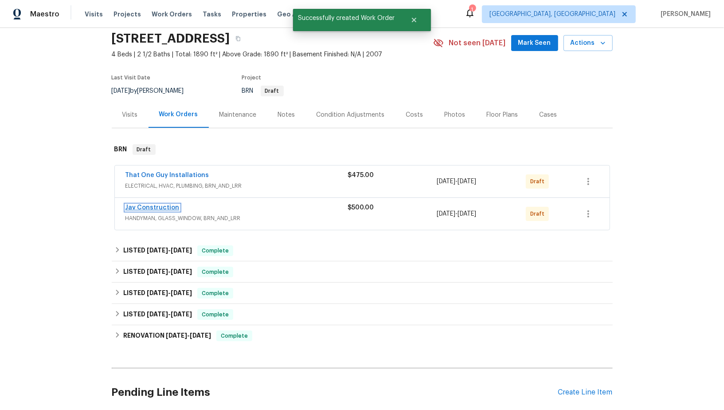
click at [155, 208] on link "Jav Construction" at bounding box center [153, 207] width 54 height 6
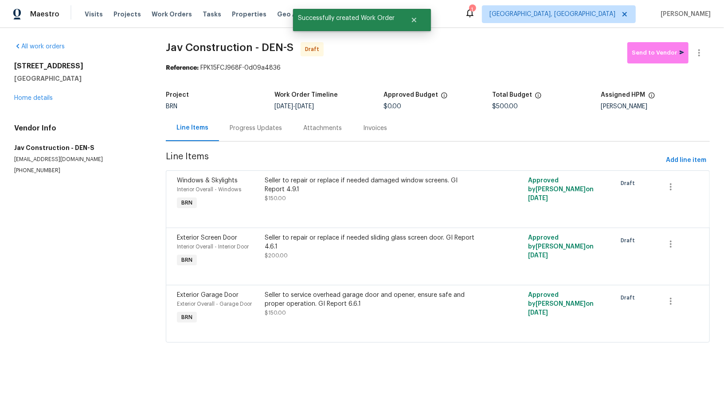
click at [255, 125] on div "Progress Updates" at bounding box center [256, 128] width 52 height 9
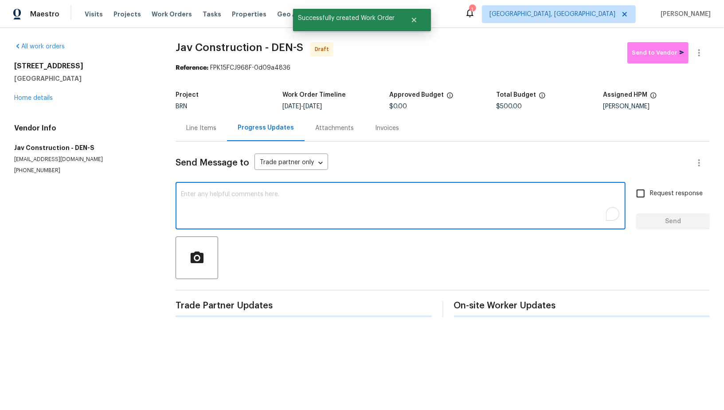
click at [309, 202] on textarea "To enrich screen reader interactions, please activate Accessibility in Grammarl…" at bounding box center [401, 206] width 440 height 31
paste textarea "Hi, I'm [PERSON_NAME] from Opendoor. Just wanted to check if you received the W…"
type textarea "Hi, I'm [PERSON_NAME] from Opendoor. Just wanted to check if you received the W…"
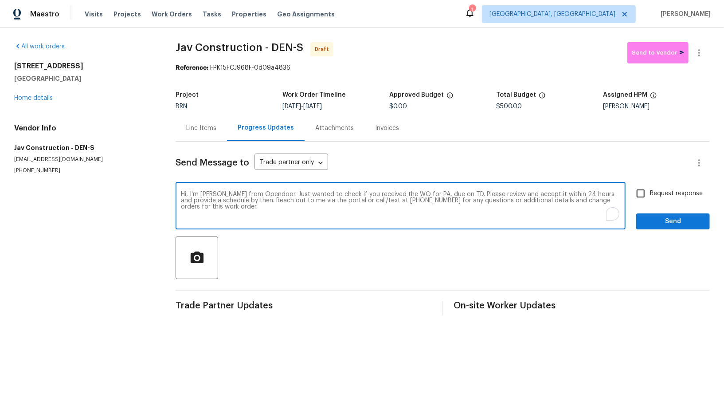
click at [432, 194] on textarea "Hi, I'm [PERSON_NAME] from Opendoor. Just wanted to check if you received the W…" at bounding box center [401, 206] width 440 height 31
paste textarea "[STREET_ADDRESS]"
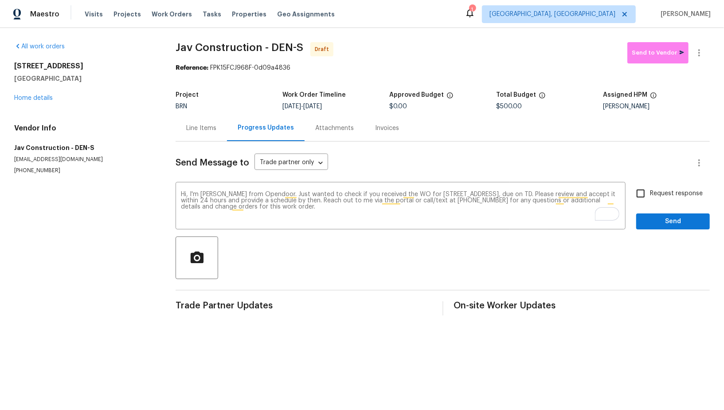
drag, startPoint x: 315, startPoint y: 106, endPoint x: 347, endPoint y: 106, distance: 31.9
click at [347, 106] on div "9/5/2025 - 9/9/2025" at bounding box center [336, 106] width 107 height 6
copy span "[DATE]"
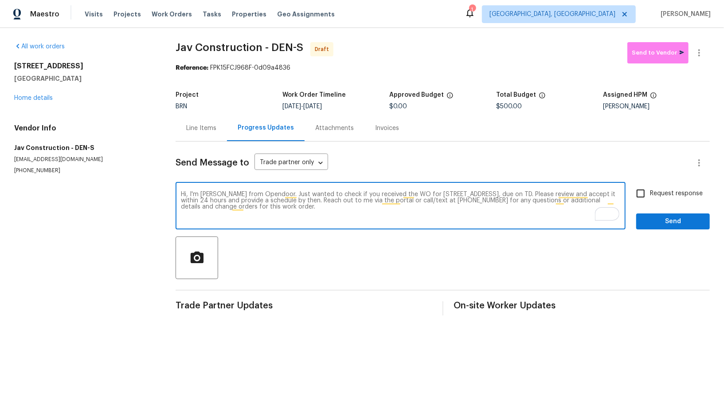
click at [589, 194] on textarea "Hi, I'm Padmapriya from Opendoor. Just wanted to check if you received the WO f…" at bounding box center [401, 206] width 440 height 31
paste textarea "[DATE]"
type textarea "Hi, I'm Padmapriya from Opendoor. Just wanted to check if you received the WO f…"
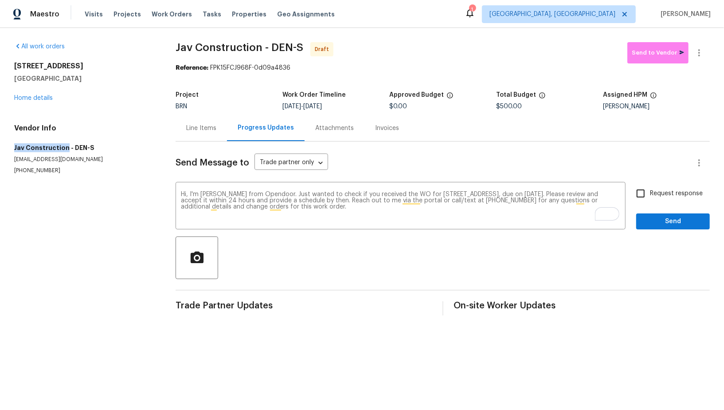
drag, startPoint x: 4, startPoint y: 148, endPoint x: 64, endPoint y: 148, distance: 59.4
click at [64, 148] on div "All work orders 4548 Quandary Peak St Brighton, CO 80601 Home details Vendor In…" at bounding box center [362, 179] width 724 height 302
copy h5 "Jav Construction"
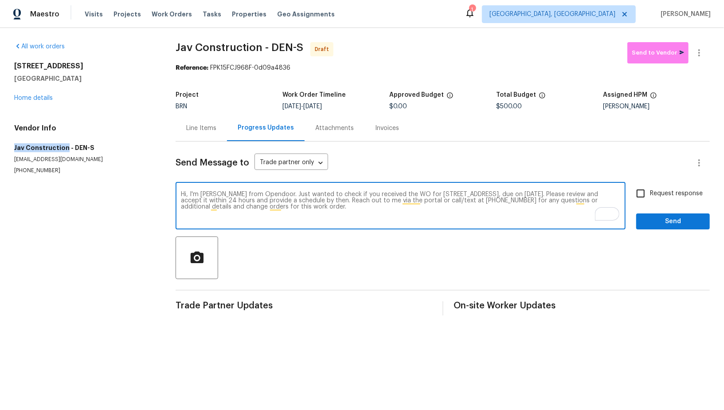
click at [443, 200] on textarea "Hi, I'm Padmapriya from Opendoor. Just wanted to check if you received the WO f…" at bounding box center [401, 206] width 440 height 31
click at [637, 193] on input "Request response" at bounding box center [641, 193] width 19 height 19
checkbox input "true"
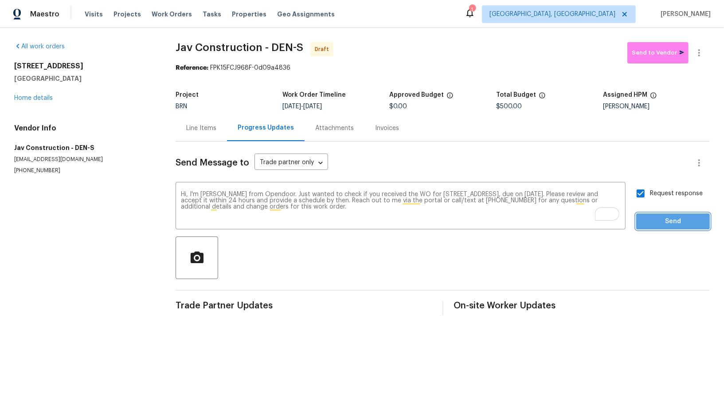
click at [652, 216] on span "Send" at bounding box center [673, 221] width 59 height 11
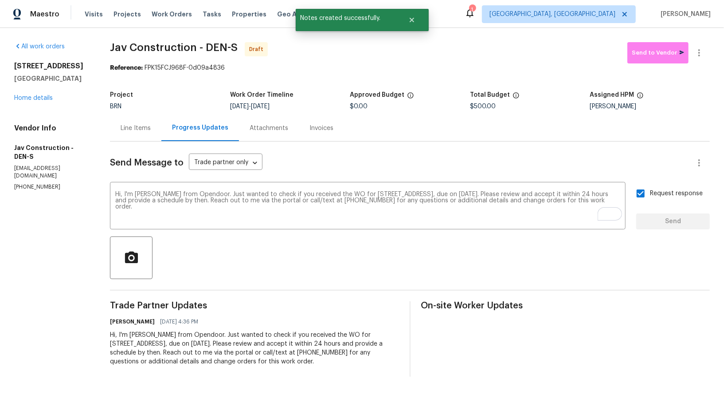
click at [137, 125] on div "Line Items" at bounding box center [136, 128] width 30 height 9
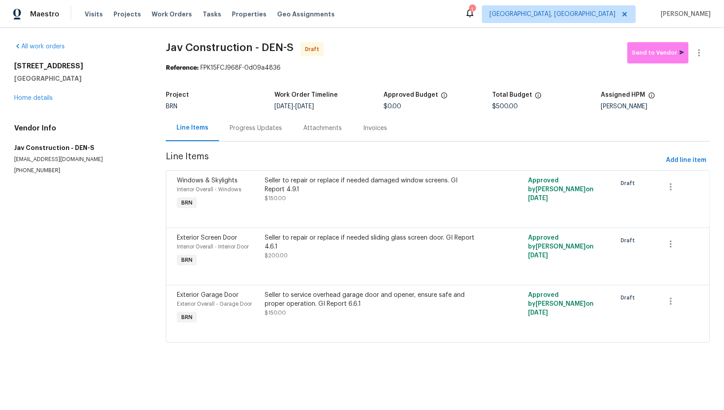
click at [240, 119] on div "Progress Updates" at bounding box center [256, 128] width 74 height 26
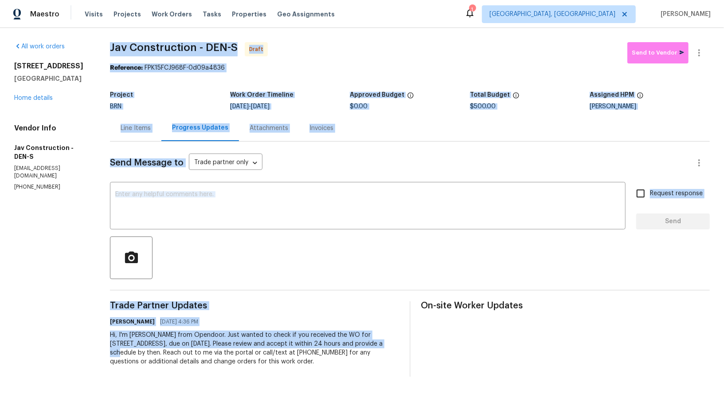
drag, startPoint x: 96, startPoint y: 332, endPoint x: 351, endPoint y: 344, distance: 254.9
click at [351, 344] on div "All work orders 4548 Quandary Peak St Brighton, CO 80601 Home details Vendor In…" at bounding box center [362, 209] width 724 height 363
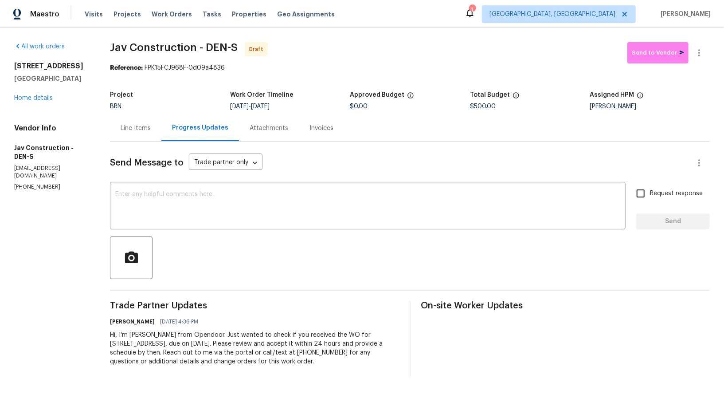
click at [272, 361] on div "Hi, I'm Padmapriya from Opendoor. Just wanted to check if you received the WO f…" at bounding box center [254, 347] width 289 height 35
drag, startPoint x: 106, startPoint y: 333, endPoint x: 320, endPoint y: 361, distance: 216.0
click at [320, 361] on div "All work orders 4548 Quandary Peak St Brighton, CO 80601 Home details Vendor In…" at bounding box center [362, 209] width 724 height 363
copy div "Hi, I'm Padmapriya from Opendoor. Just wanted to check if you received the WO f…"
click at [705, 54] on icon "button" at bounding box center [699, 52] width 11 height 11
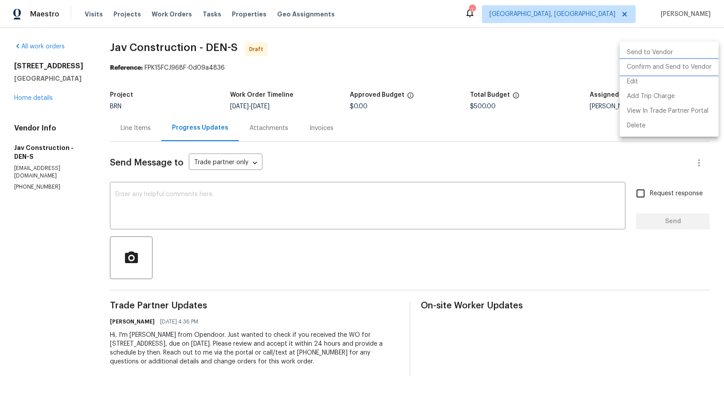
click at [684, 69] on li "Confirm and Send to Vendor" at bounding box center [669, 67] width 99 height 15
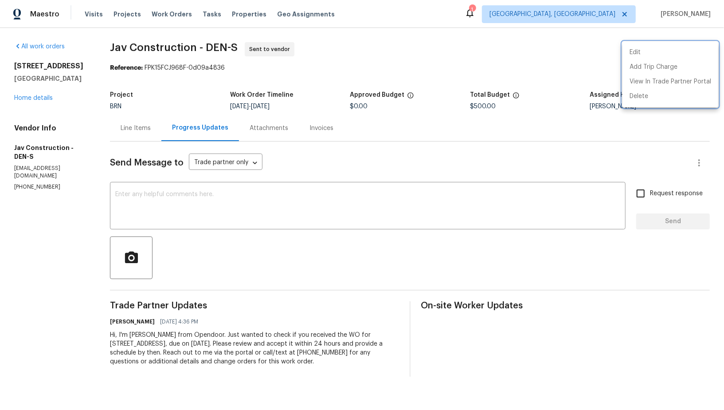
click at [43, 105] on div at bounding box center [362, 205] width 724 height 410
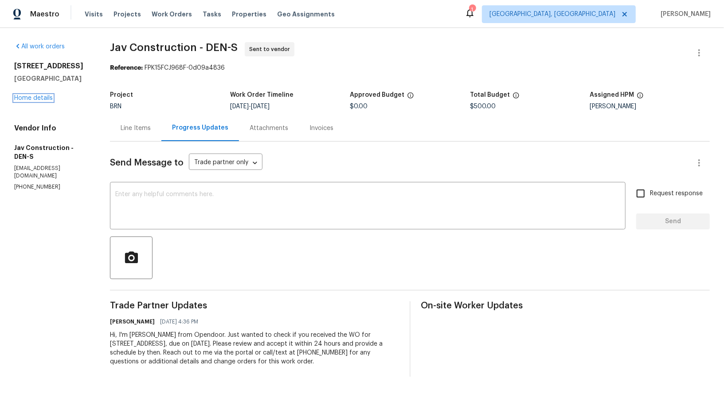
click at [43, 101] on link "Home details" at bounding box center [33, 98] width 39 height 6
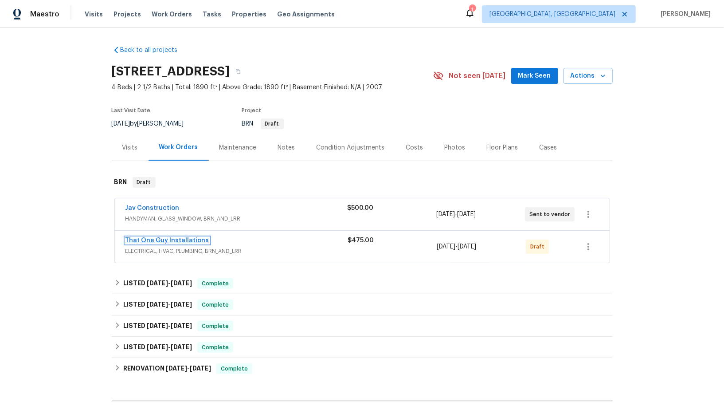
click at [178, 239] on link "That One Guy Installations" at bounding box center [168, 240] width 84 height 6
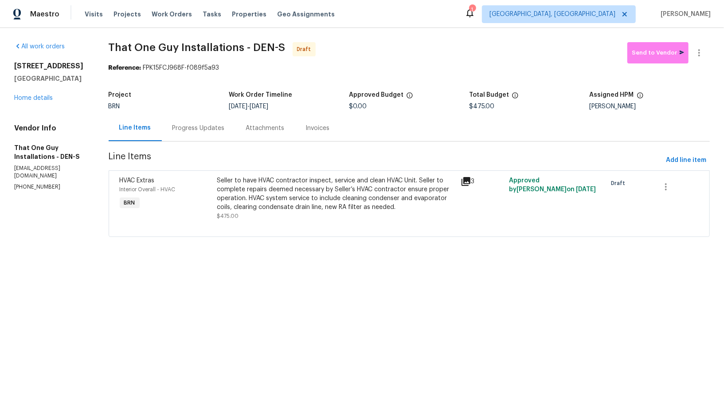
click at [212, 130] on div "Progress Updates" at bounding box center [199, 128] width 52 height 9
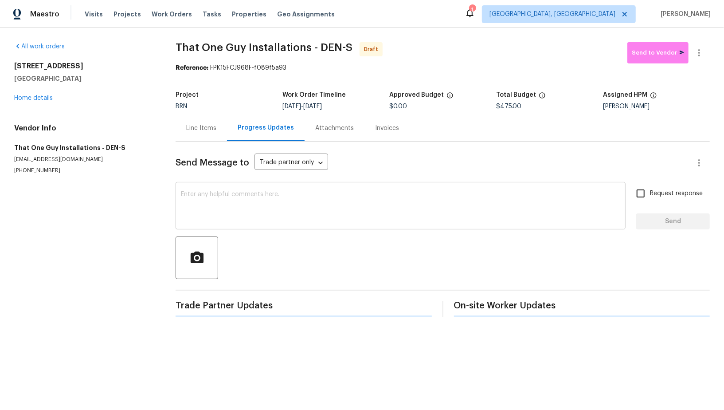
click at [286, 227] on div "x ​" at bounding box center [401, 206] width 450 height 45
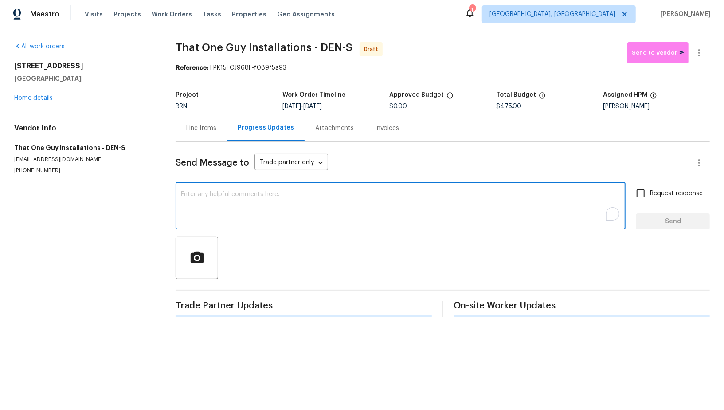
paste textarea "Hi, I'm Padmapriya from Opendoor. Just wanted to check if you received the WO f…"
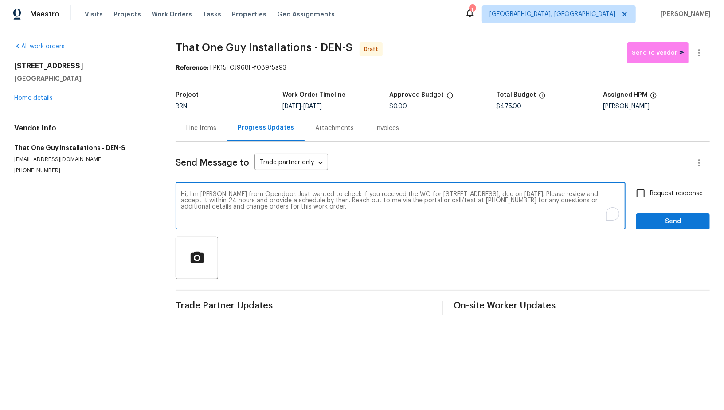
type textarea "Hi, I'm Padmapriya from Opendoor. Just wanted to check if you received the WO f…"
click at [646, 188] on input "Request response" at bounding box center [641, 193] width 19 height 19
checkbox input "true"
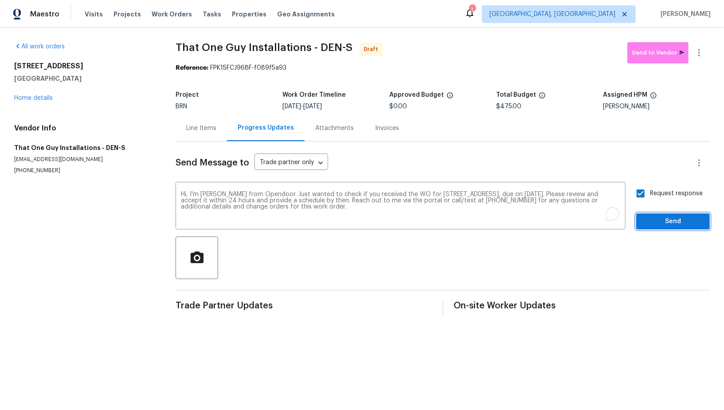
click at [660, 221] on span "Send" at bounding box center [673, 221] width 59 height 11
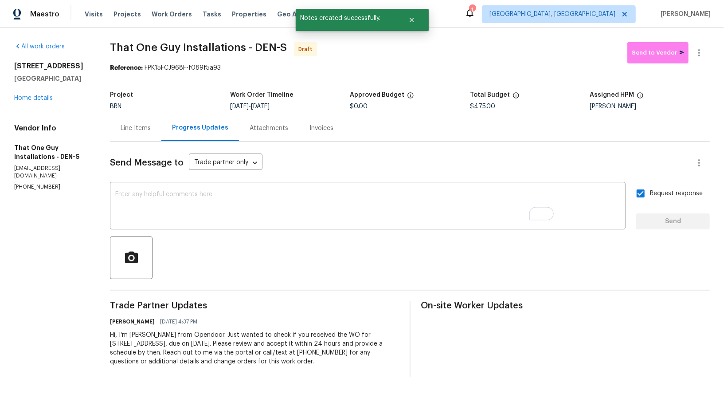
click at [182, 130] on div "Progress Updates" at bounding box center [200, 127] width 56 height 9
click at [139, 132] on div "Line Items" at bounding box center [136, 128] width 30 height 9
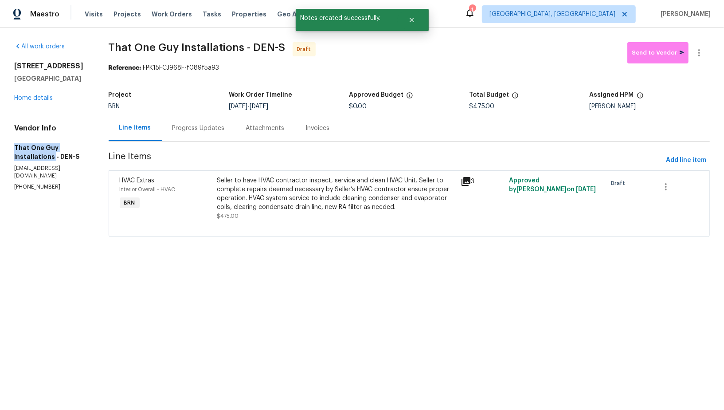
drag, startPoint x: 1, startPoint y: 161, endPoint x: 52, endPoint y: 163, distance: 50.6
click at [52, 163] on div "All work orders 4548 Quandary Peak St Brighton, CO 80601 Home details Vendor In…" at bounding box center [362, 145] width 724 height 234
copy h5 "That One Guy Installations"
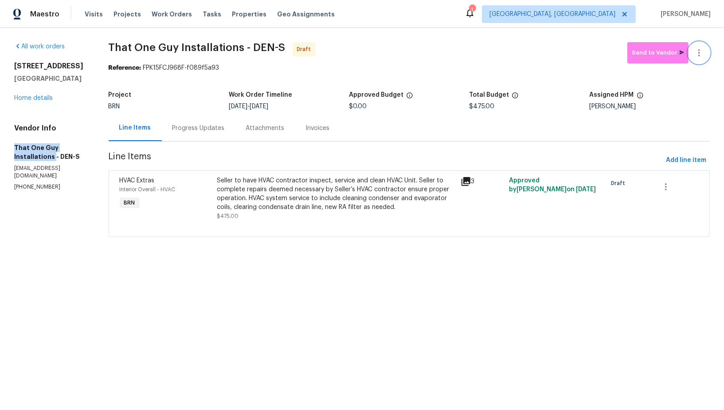
click at [705, 52] on button "button" at bounding box center [699, 52] width 21 height 21
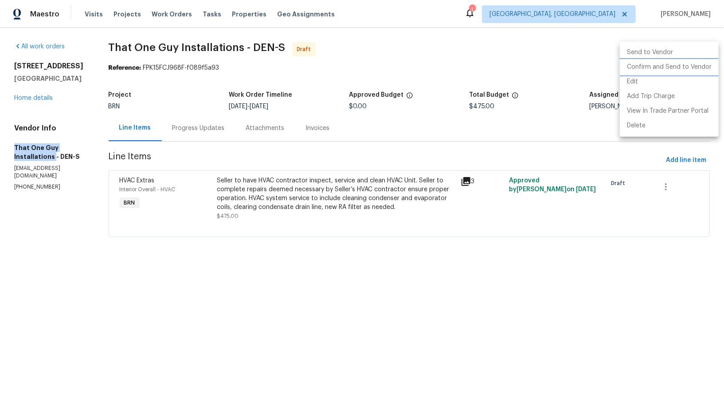
click at [679, 66] on li "Confirm and Send to Vendor" at bounding box center [669, 67] width 99 height 15
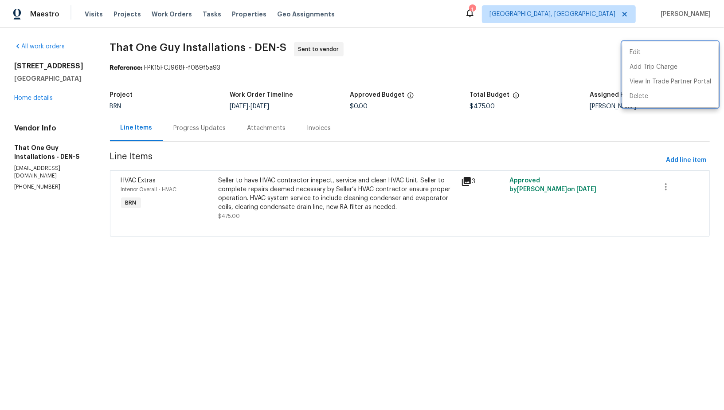
click at [186, 125] on div at bounding box center [362, 205] width 724 height 410
click at [186, 125] on div "Progress Updates" at bounding box center [200, 128] width 52 height 9
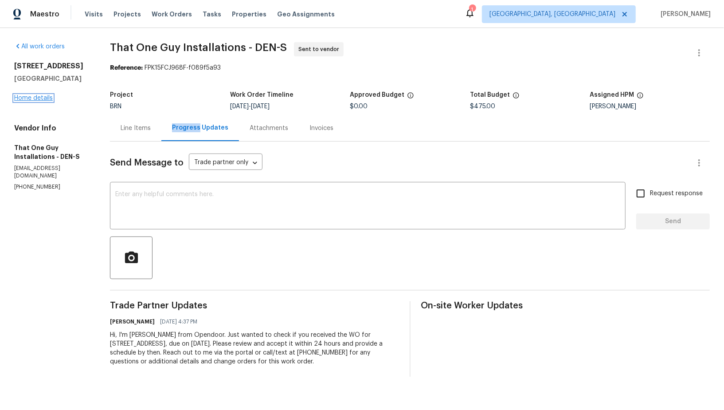
click at [37, 101] on link "Home details" at bounding box center [33, 98] width 39 height 6
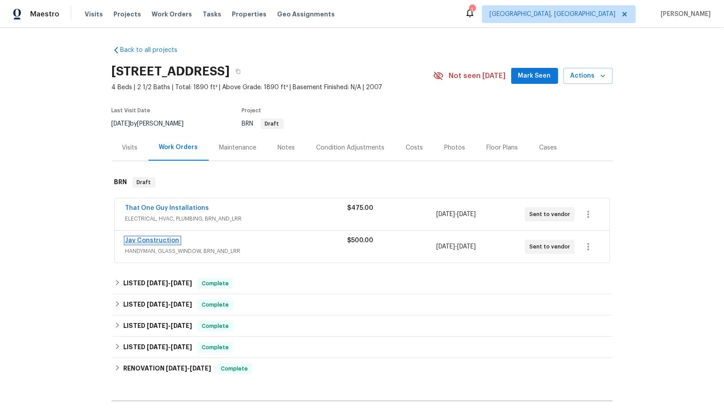
click at [152, 240] on link "Jav Construction" at bounding box center [153, 240] width 54 height 6
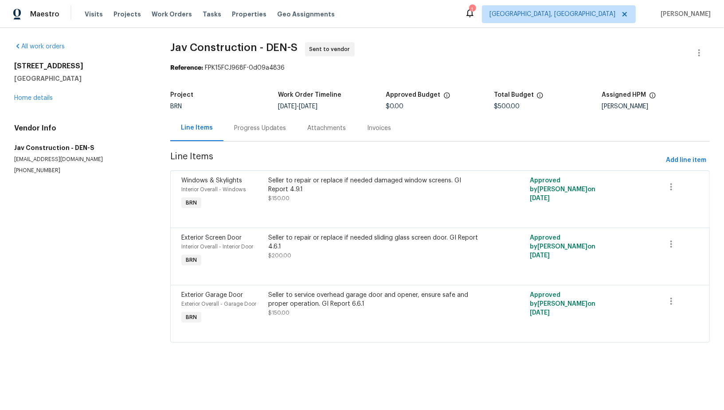
click at [291, 198] on div "Seller to repair or replace if needed damaged window screens. GI Report 4.9.1 $…" at bounding box center [374, 189] width 212 height 27
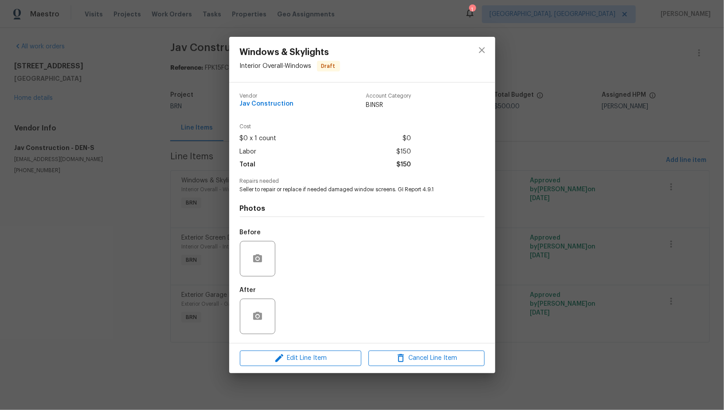
click at [202, 260] on div "Windows & Skylights Interior Overall - Windows Draft Vendor Jav Construction Ac…" at bounding box center [362, 205] width 724 height 410
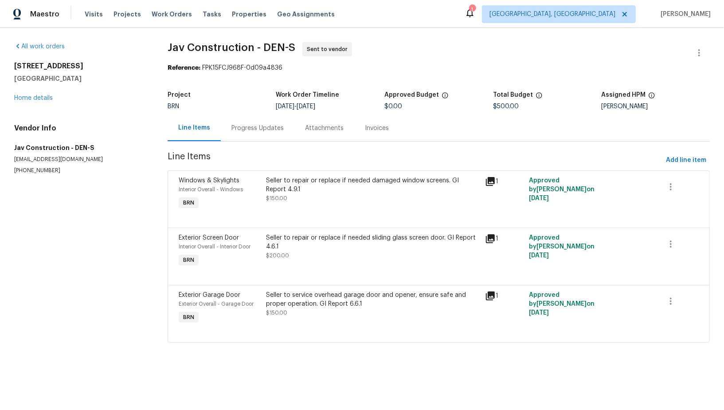
click at [316, 212] on div at bounding box center [439, 217] width 520 height 11
click at [302, 185] on div "Seller to repair or replace if needed damaged window screens. GI Report 4.9.1" at bounding box center [373, 185] width 214 height 18
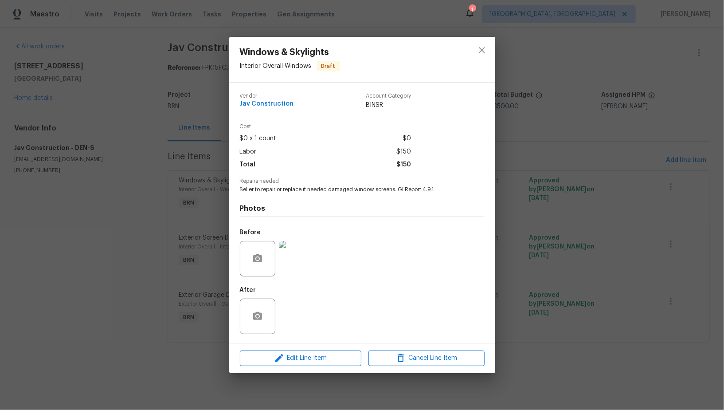
click at [297, 272] on img at bounding box center [296, 258] width 35 height 35
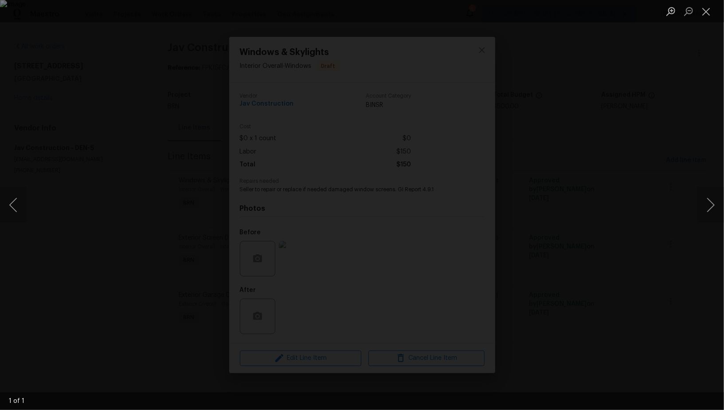
click at [616, 288] on div "Lightbox" at bounding box center [362, 205] width 724 height 410
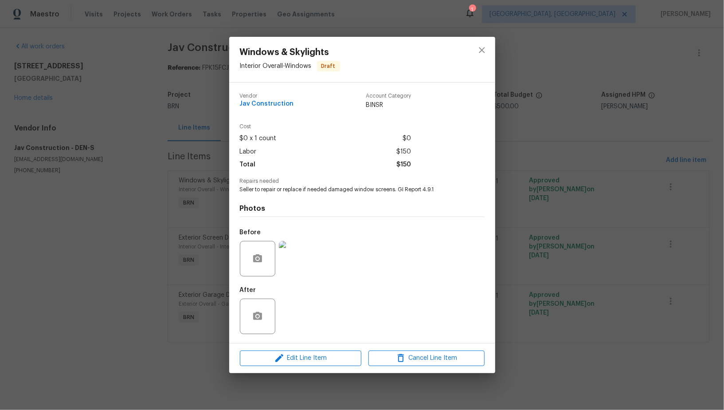
click at [616, 288] on div "Windows & Skylights Interior Overall - Windows Draft Vendor Jav Construction Ac…" at bounding box center [362, 205] width 724 height 410
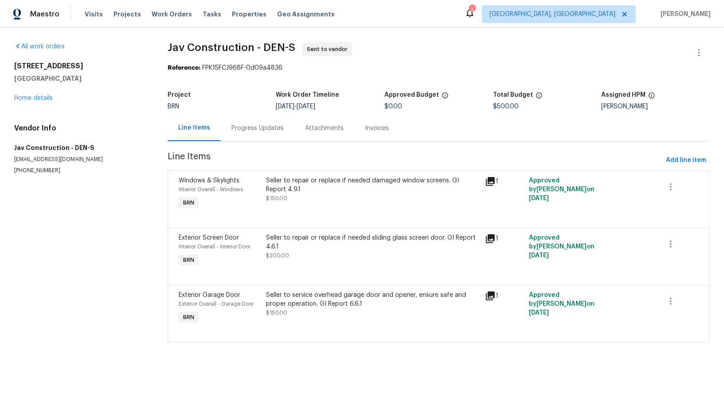
click at [364, 258] on div "Seller to repair or replace if needed sliding glass screen door. GI Report 4.6.…" at bounding box center [373, 246] width 214 height 27
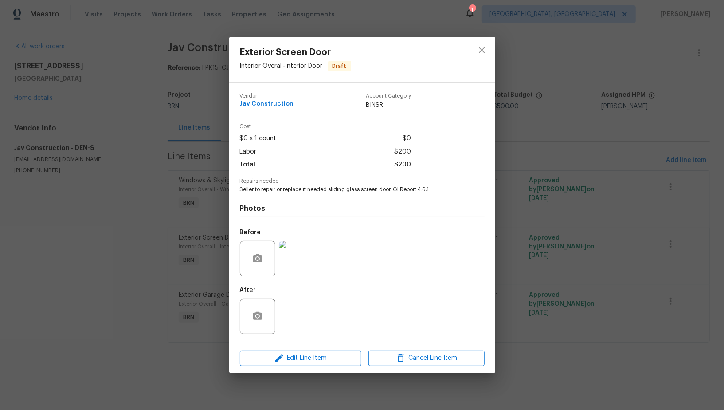
click at [295, 260] on img at bounding box center [296, 258] width 35 height 35
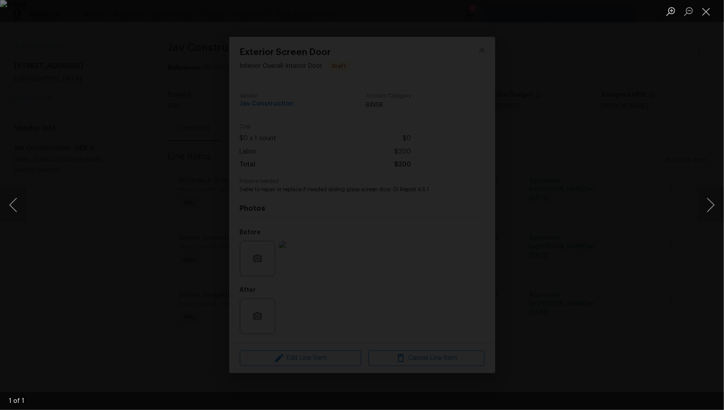
click at [543, 304] on div "Lightbox" at bounding box center [362, 205] width 724 height 410
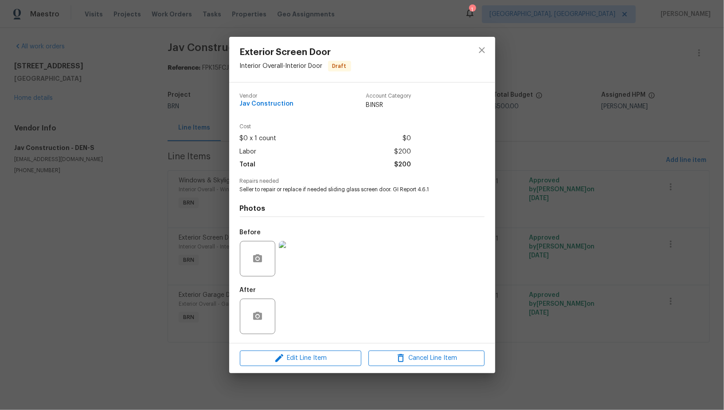
click at [543, 304] on div "Exterior Screen Door Interior Overall - Interior Door Draft Vendor Jav Construc…" at bounding box center [362, 205] width 724 height 410
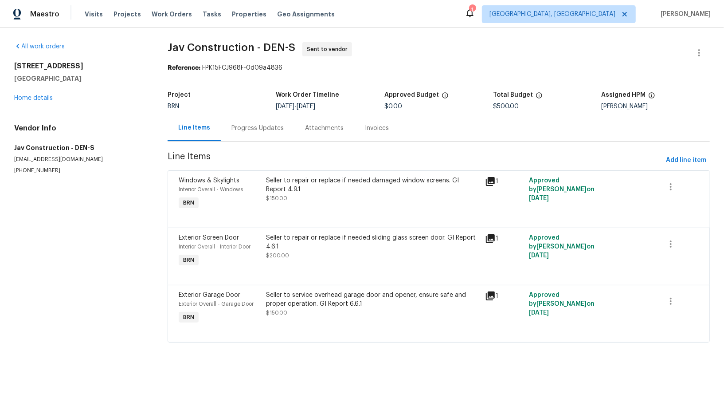
click at [291, 325] on div "Seller to service overhead garage door and opener, ensure safe and proper opera…" at bounding box center [372, 308] width 219 height 41
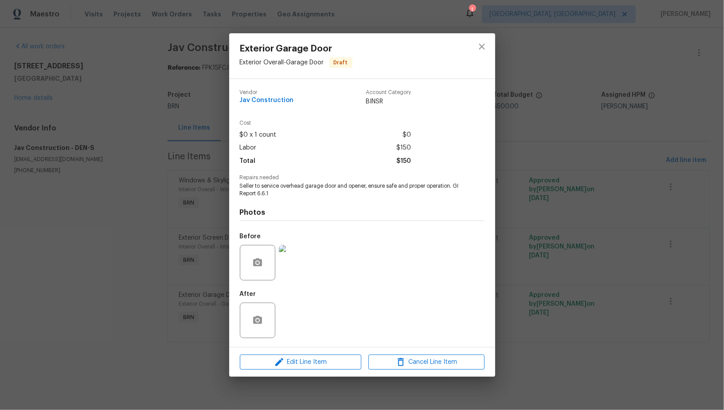
click at [303, 263] on img at bounding box center [296, 262] width 35 height 35
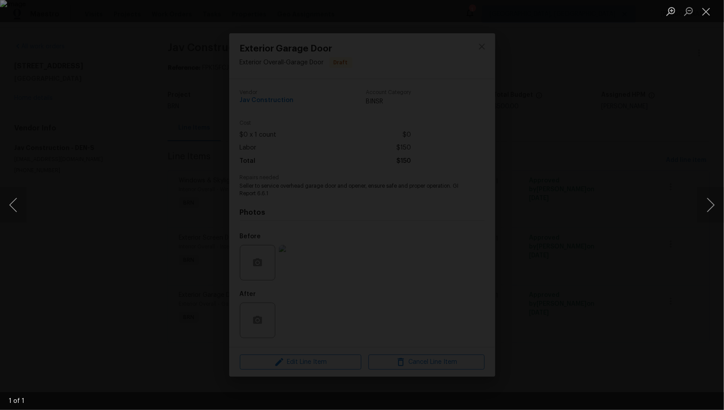
click at [589, 221] on div "Lightbox" at bounding box center [362, 205] width 724 height 410
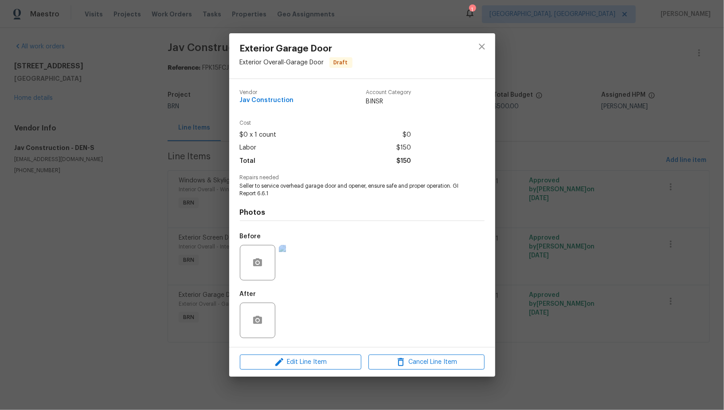
click at [589, 221] on div "Exterior Garage Door Exterior Overall - Garage Door Draft Vendor Jav Constructi…" at bounding box center [362, 205] width 724 height 410
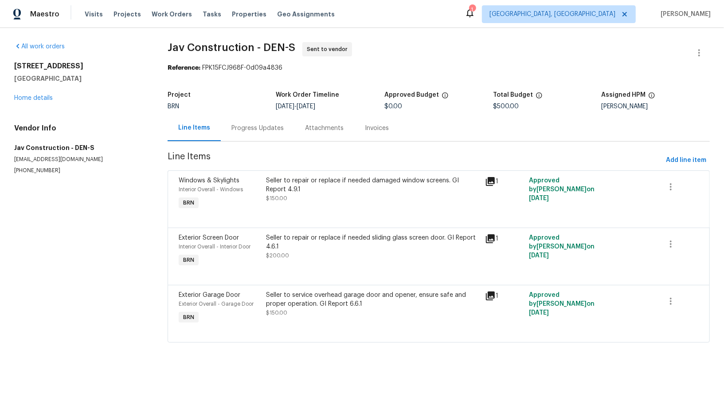
click at [264, 128] on div "Progress Updates" at bounding box center [258, 128] width 52 height 9
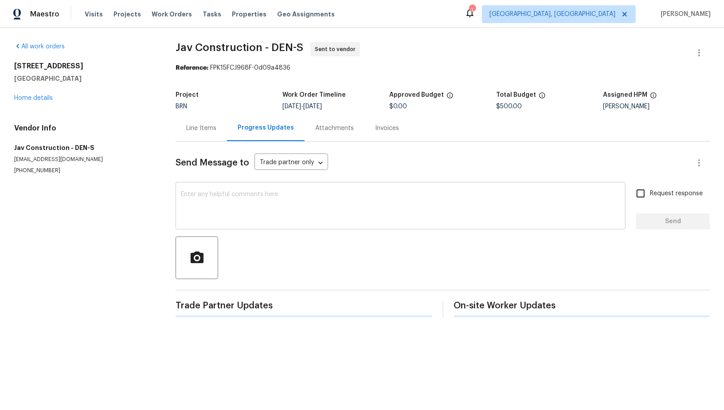
click at [239, 206] on textarea at bounding box center [401, 206] width 440 height 31
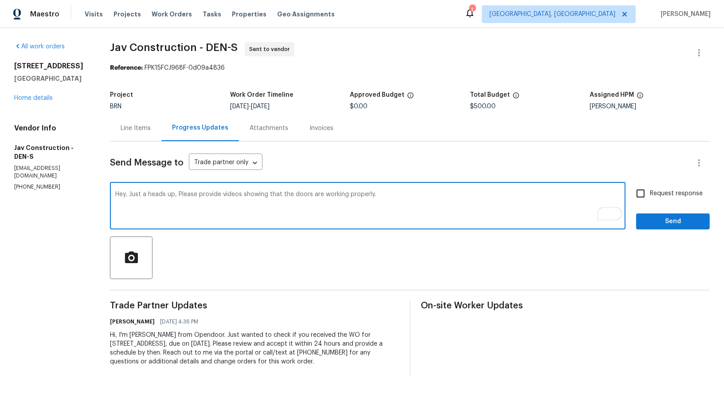
click at [175, 193] on textarea "Hey, Just a heads up, Please provide videos showing that the doors are working …" at bounding box center [367, 206] width 505 height 31
click at [269, 193] on textarea "Hey, Just a heads up, Once the repairs are complete, Please provide videos show…" at bounding box center [367, 206] width 505 height 31
click at [180, 198] on textarea "Hey, Just a heads up, Once the repairs are complete, please provide videos show…" at bounding box center [367, 206] width 505 height 31
type textarea "Hey, Just a heads up, Once the repairs are complete, please provide videos show…"
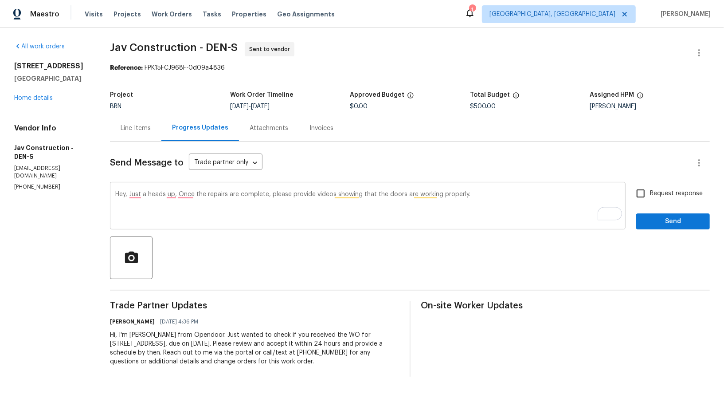
click at [180, 190] on div "Hey, Just a heads up, Once the repairs are complete, please provide videos show…" at bounding box center [368, 206] width 516 height 45
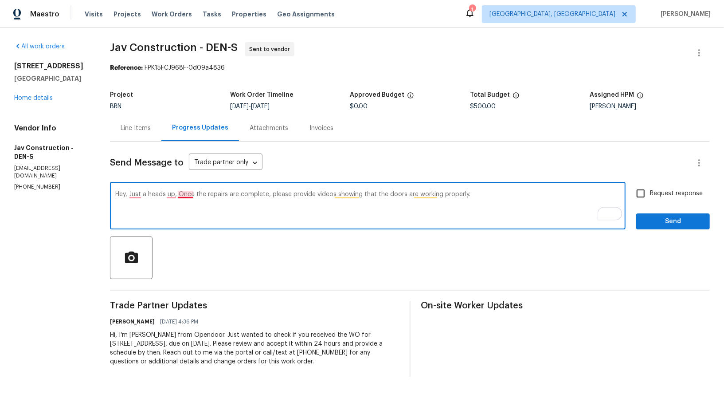
click at [181, 194] on textarea "Hey, Just a heads up, Once the repairs are complete, please provide videos show…" at bounding box center [367, 206] width 505 height 31
click at [169, 195] on textarea "Hey, Just a heads up, Once the repairs are complete, please provide videos show…" at bounding box center [367, 206] width 505 height 31
click at [487, 201] on textarea "Hey, Just a heads up, Once the repairs are complete, please provide videos show…" at bounding box center [367, 206] width 505 height 31
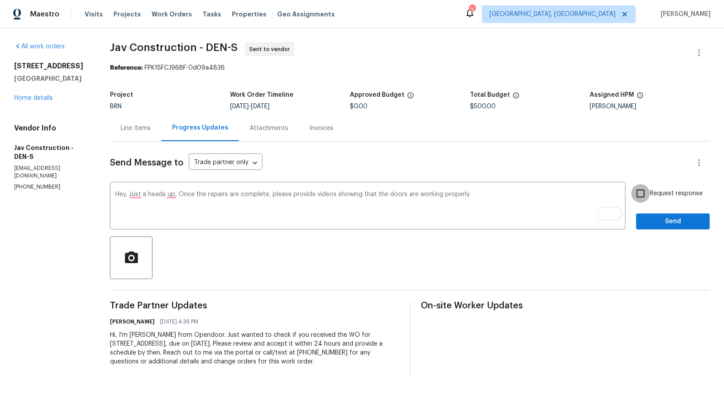
click at [640, 198] on input "Request response" at bounding box center [641, 193] width 19 height 19
checkbox input "true"
click at [651, 209] on div "Request response Send" at bounding box center [673, 206] width 74 height 45
click at [653, 226] on span "Send" at bounding box center [673, 221] width 59 height 11
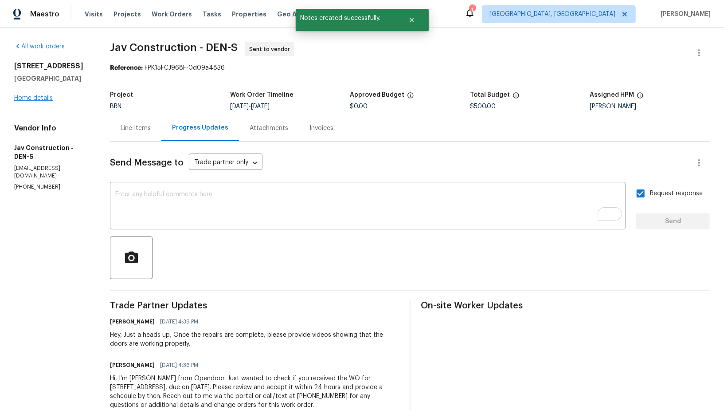
click at [42, 102] on div "4548 Quandary Peak St Brighton, CO 80601 Home details" at bounding box center [51, 82] width 75 height 41
click at [41, 101] on link "Home details" at bounding box center [33, 98] width 39 height 6
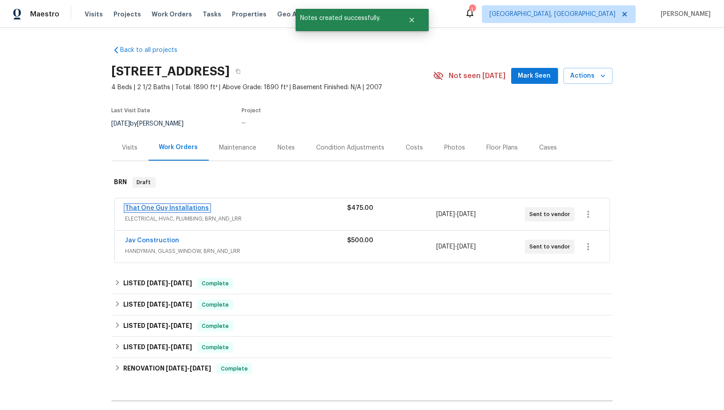
click at [157, 208] on link "That One Guy Installations" at bounding box center [168, 208] width 84 height 6
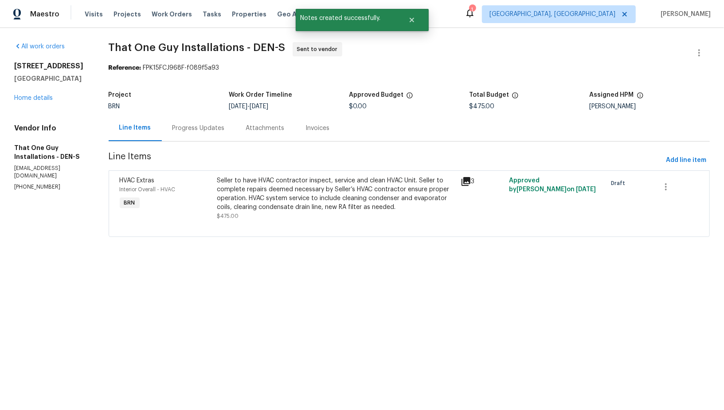
click at [246, 125] on div "Attachments" at bounding box center [265, 128] width 39 height 9
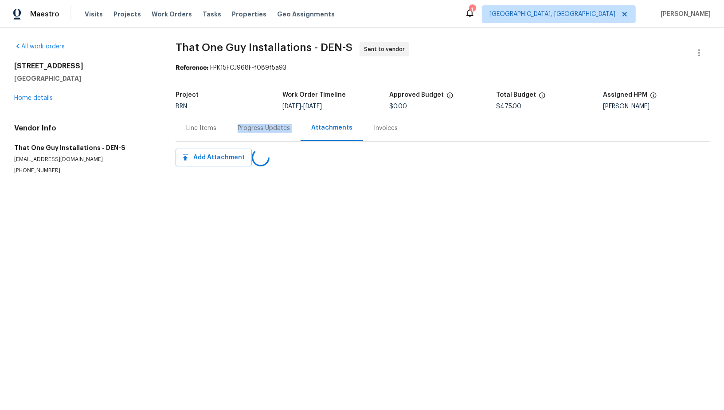
click at [246, 125] on div "Progress Updates" at bounding box center [264, 128] width 52 height 9
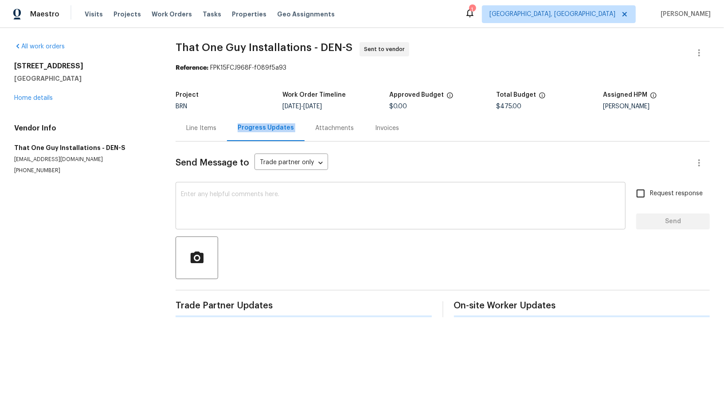
click at [242, 196] on textarea at bounding box center [401, 206] width 440 height 31
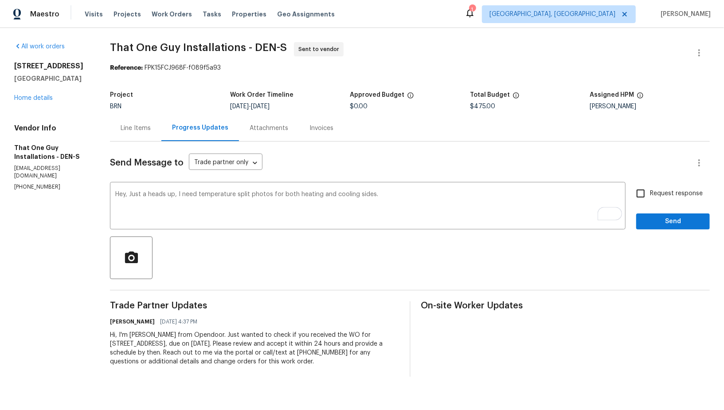
type textarea "Hey, Just a heads up, I need temperature split photos for both heating and cool…"
click at [645, 185] on input "Request response" at bounding box center [641, 193] width 19 height 19
checkbox input "true"
click at [648, 212] on div "Request response Send" at bounding box center [673, 206] width 74 height 45
click at [648, 218] on span "Send" at bounding box center [673, 221] width 59 height 11
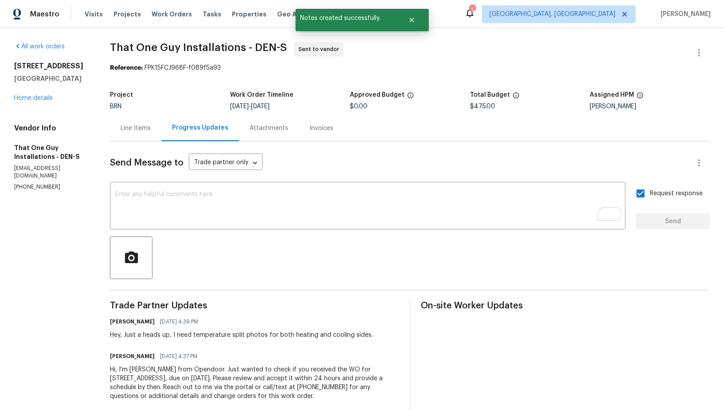
click at [122, 131] on div "Line Items" at bounding box center [136, 128] width 30 height 9
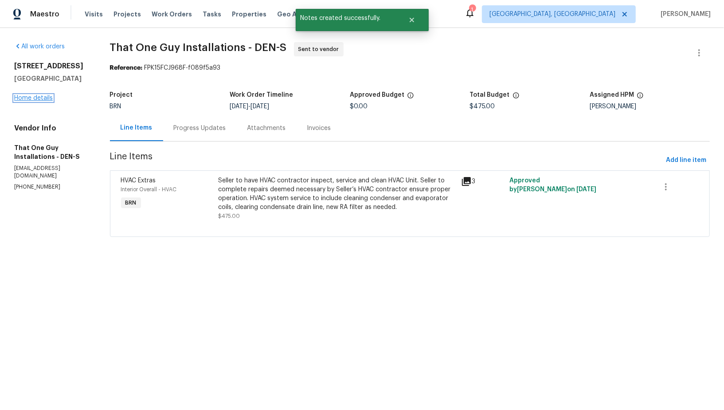
click at [24, 101] on link "Home details" at bounding box center [33, 98] width 39 height 6
